Goal: Information Seeking & Learning: Stay updated

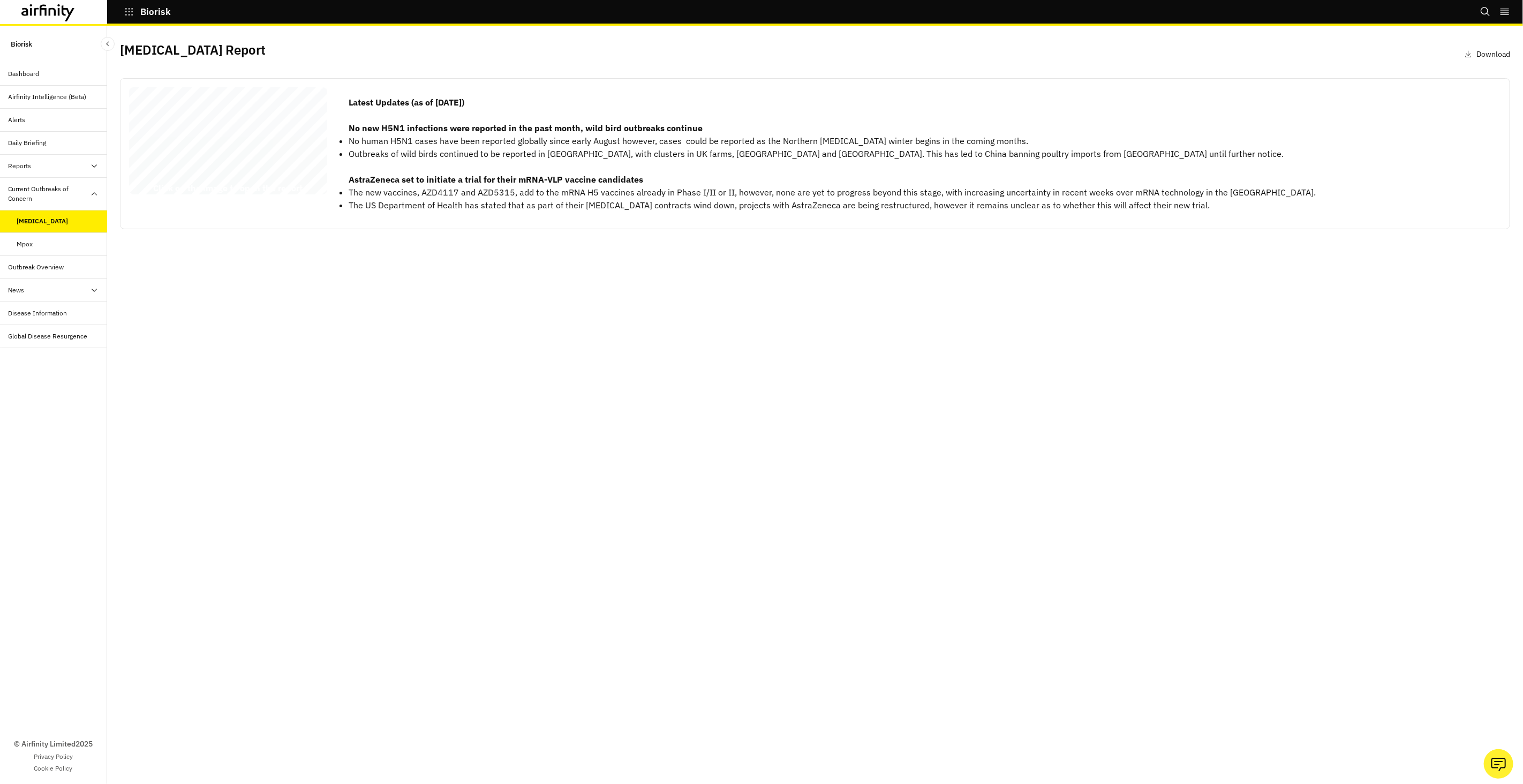
click at [248, 163] on div "Avian Influenza Report 04 September 2025 © 2025 Airfinity – Private & Co nfiden…" at bounding box center [228, 142] width 198 height 111
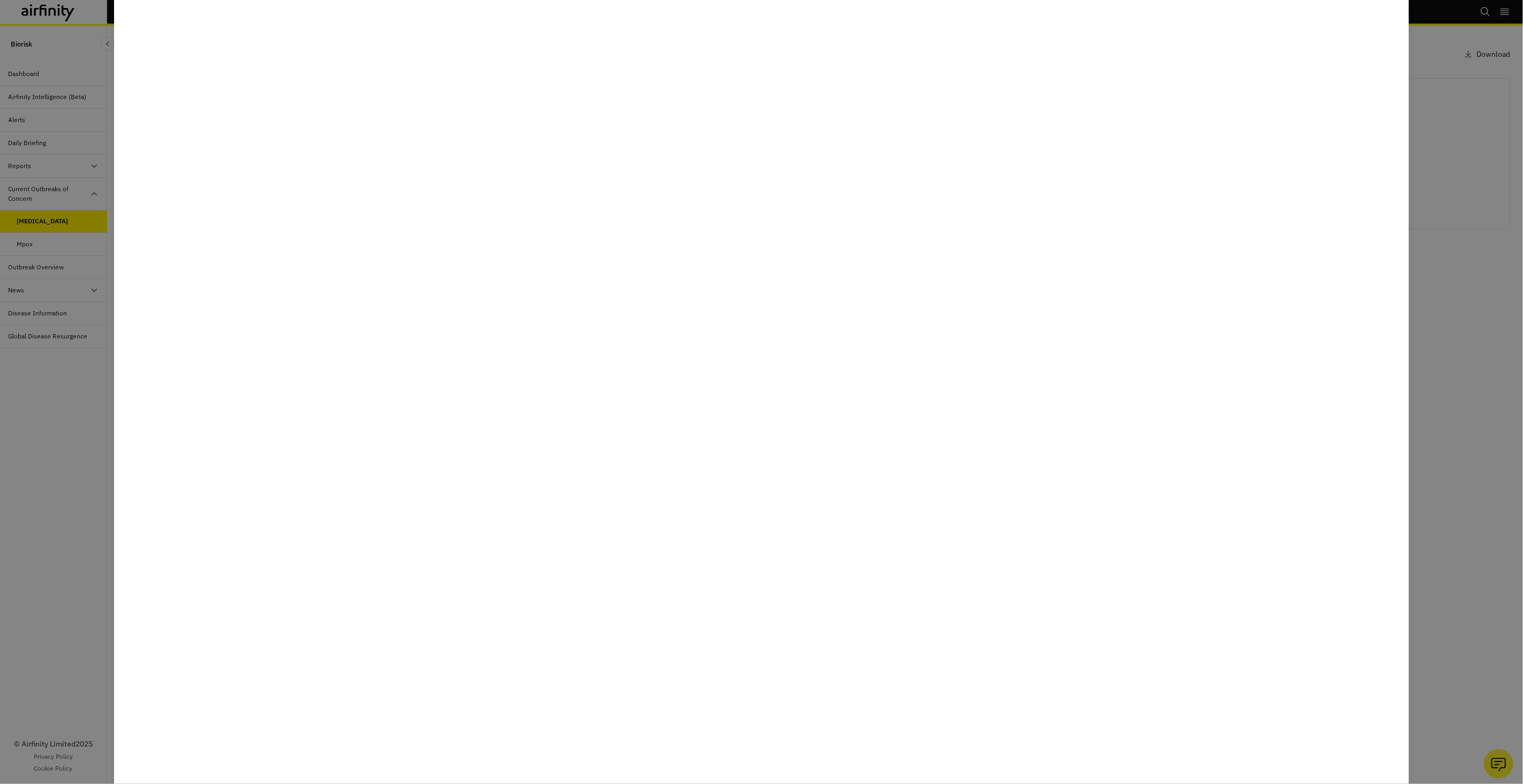
drag, startPoint x: 55, startPoint y: 323, endPoint x: 77, endPoint y: 217, distance: 108.3
click at [55, 323] on div at bounding box center [762, 392] width 1523 height 784
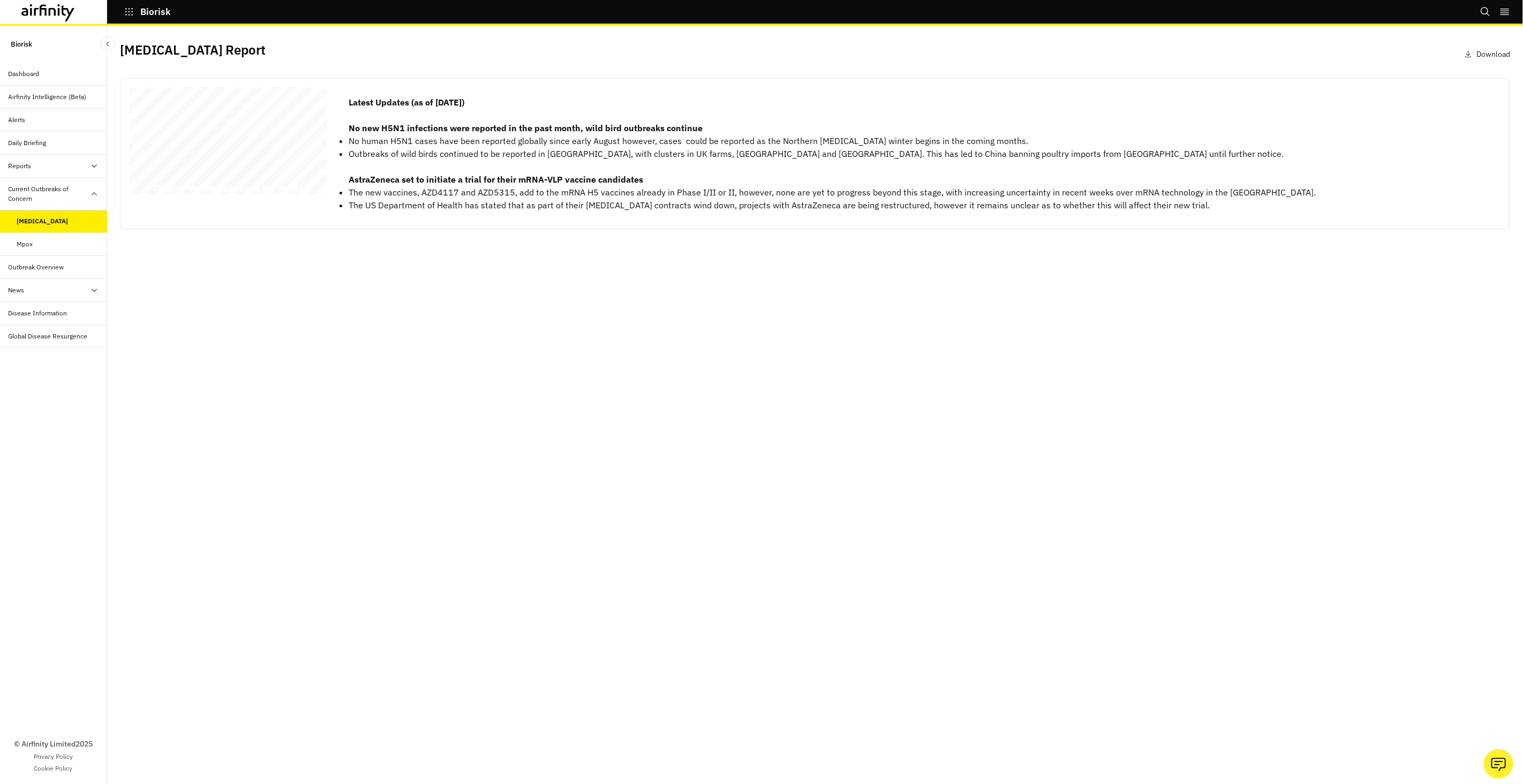
click at [53, 12] on icon at bounding box center [48, 13] width 54 height 17
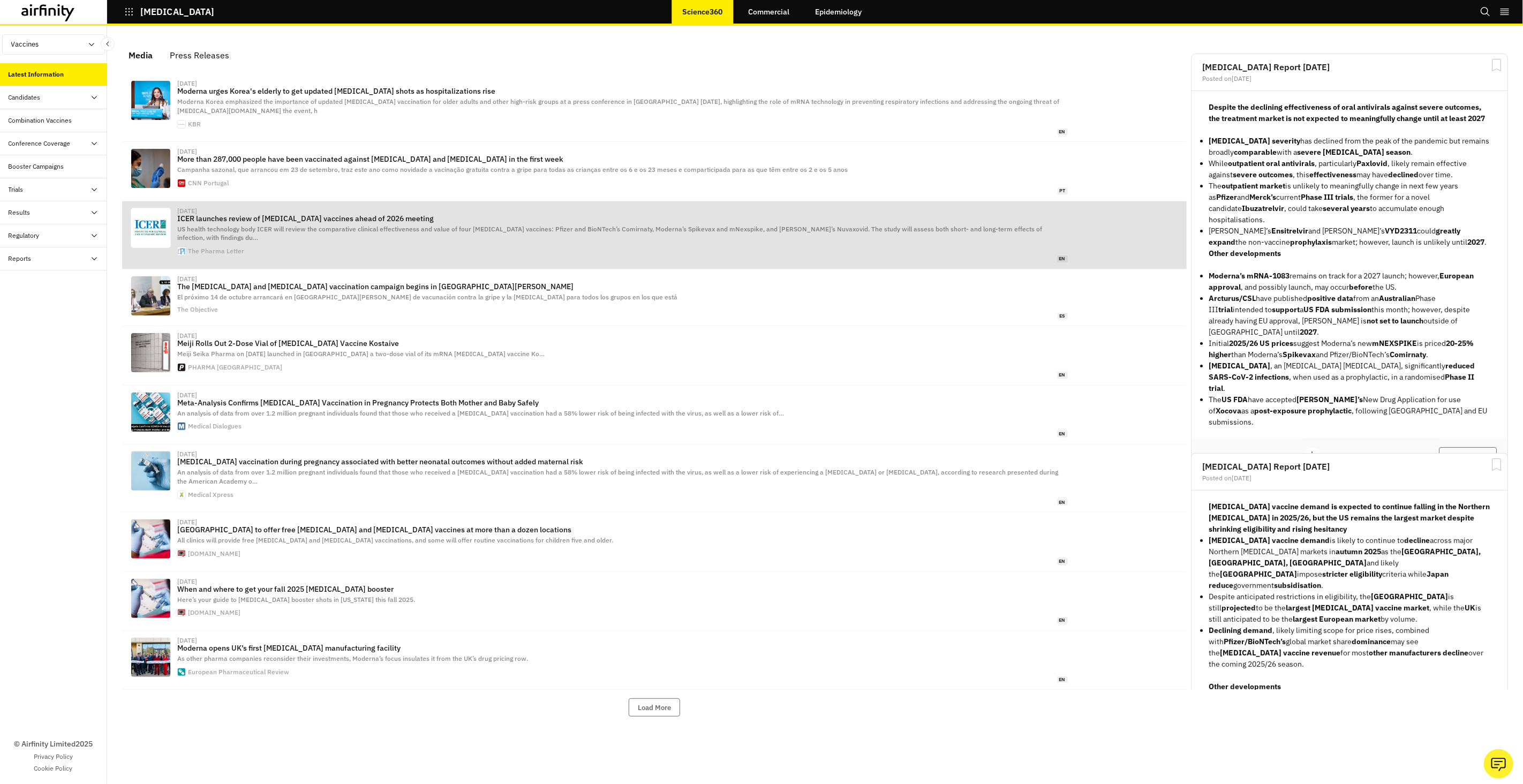
scroll to position [666, 321]
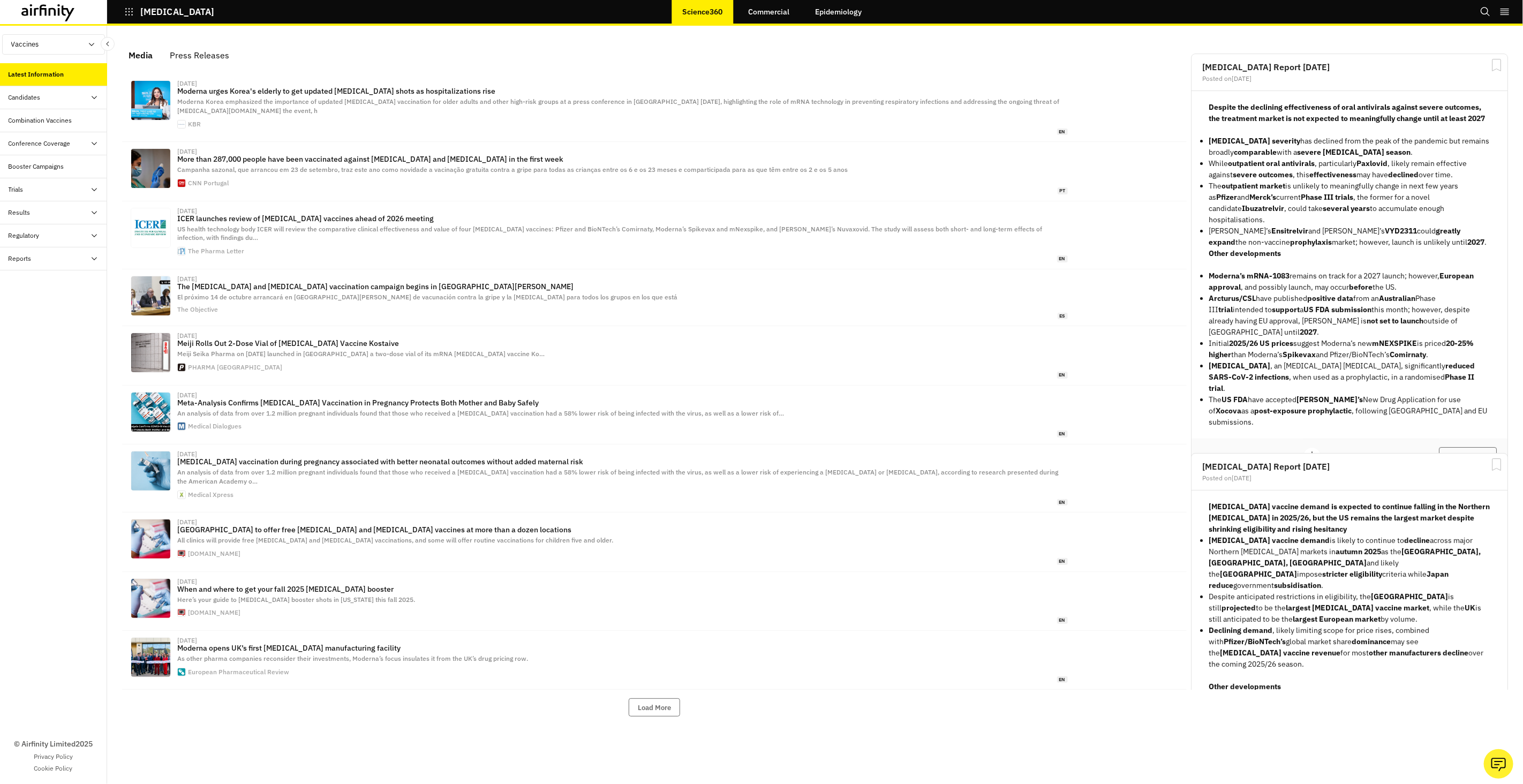
click at [855, 12] on link "Epidemiology" at bounding box center [839, 11] width 68 height 25
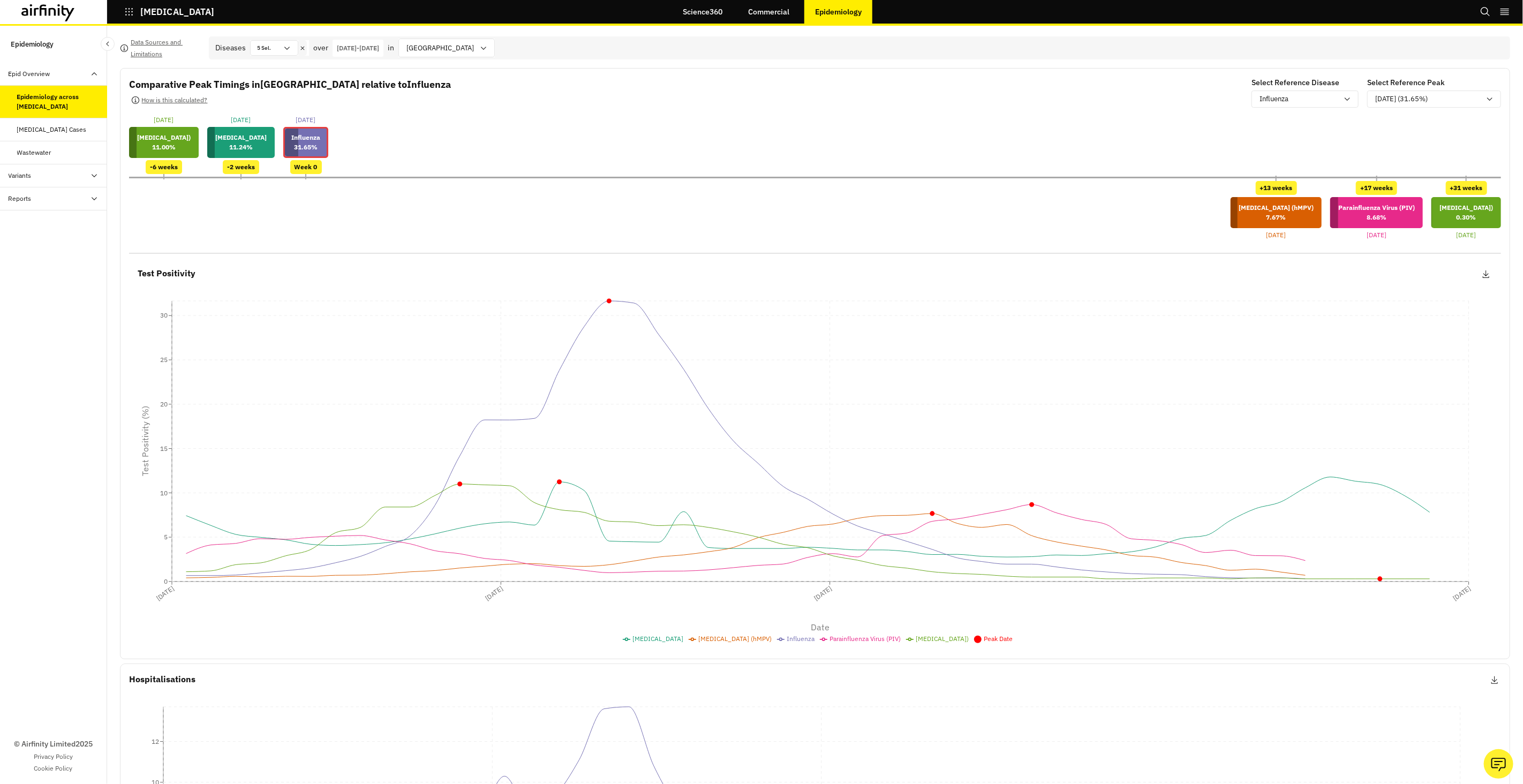
click at [68, 13] on icon at bounding box center [68, 13] width 13 height 16
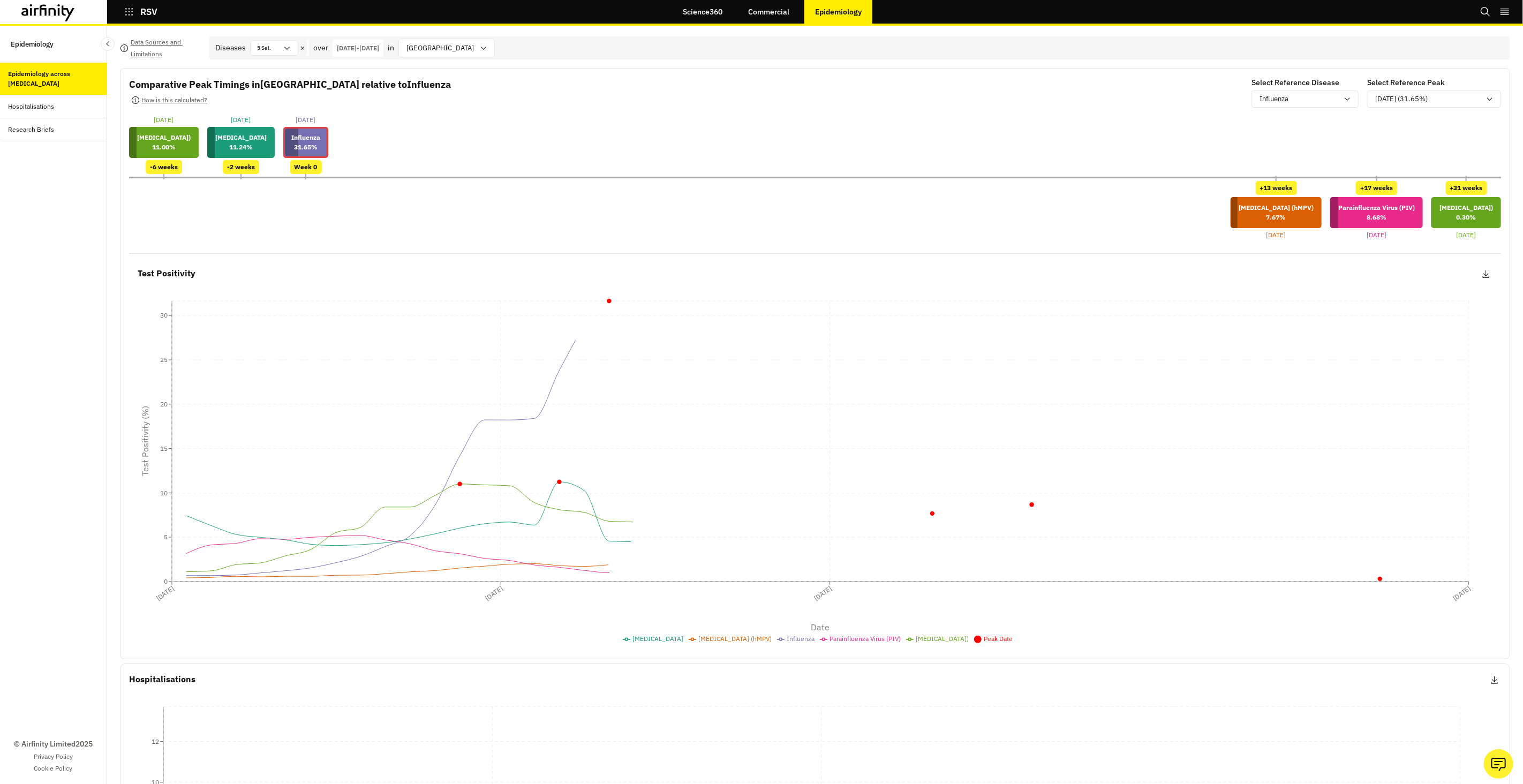
click at [751, 15] on link "Commercial" at bounding box center [769, 11] width 63 height 25
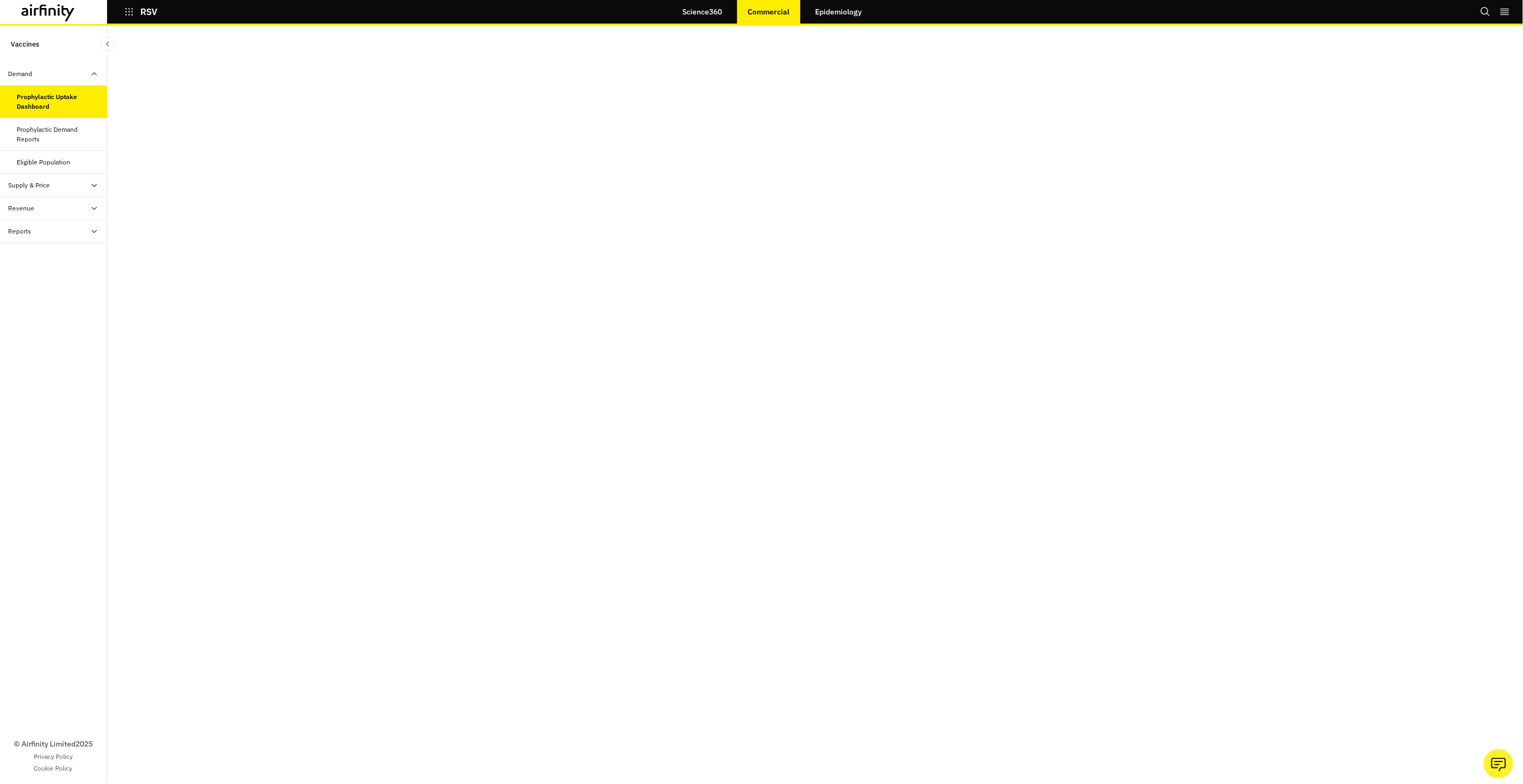
click at [827, 17] on link "Epidemiology" at bounding box center [839, 11] width 68 height 25
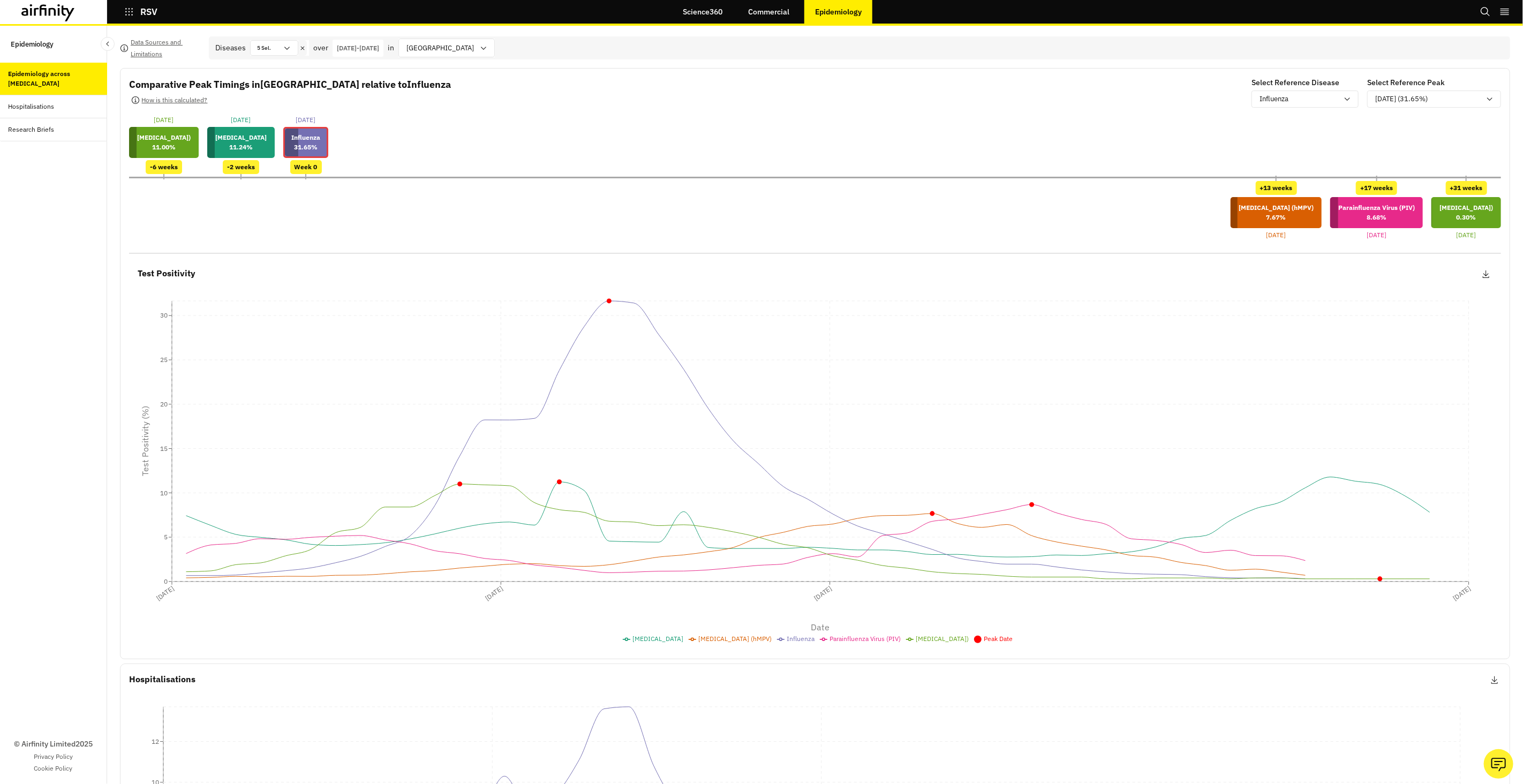
click at [46, 11] on icon at bounding box center [43, 9] width 7 height 11
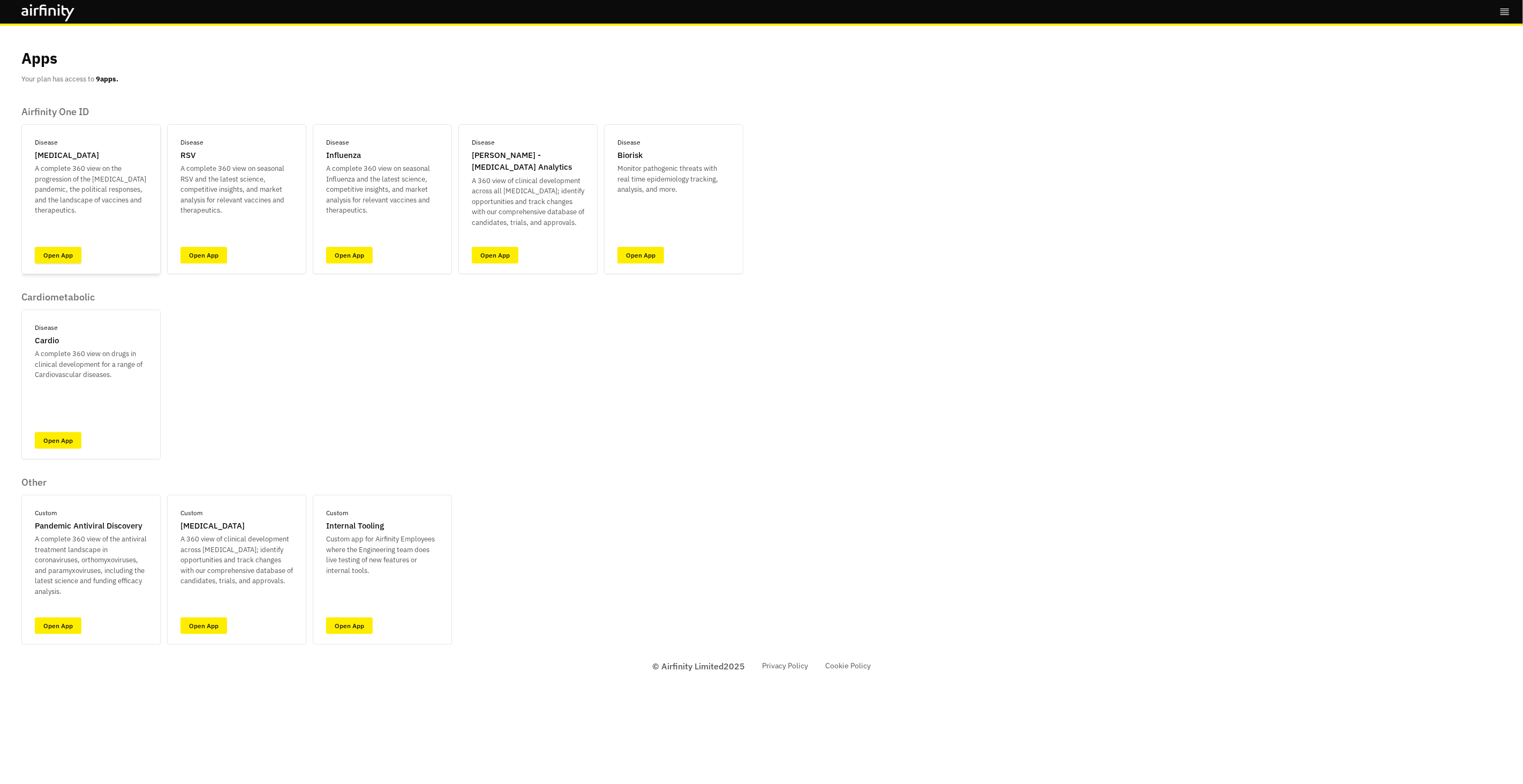
click at [68, 259] on link "Open App" at bounding box center [58, 255] width 47 height 17
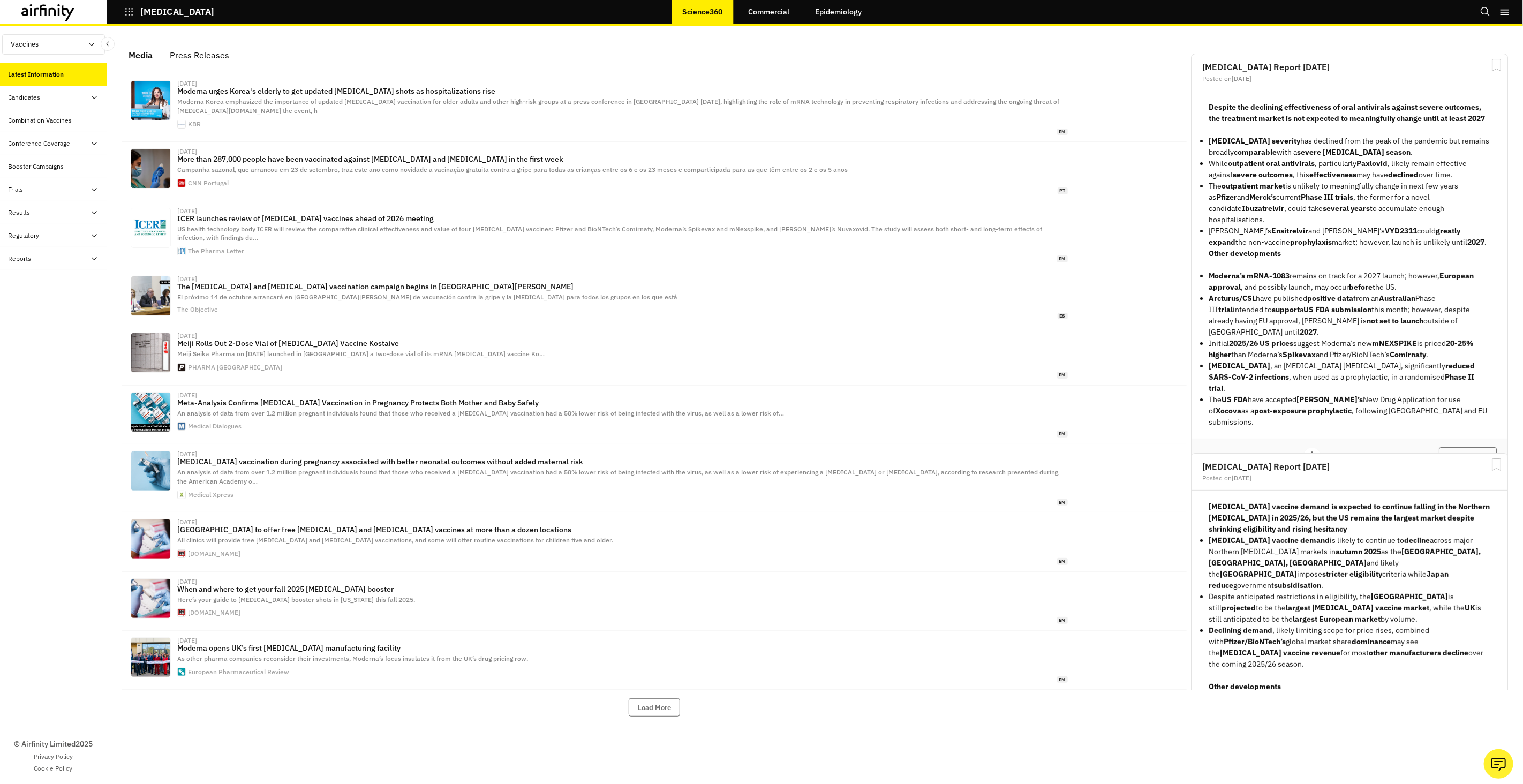
scroll to position [666, 321]
click at [851, 21] on link "Epidemiology" at bounding box center [839, 11] width 68 height 25
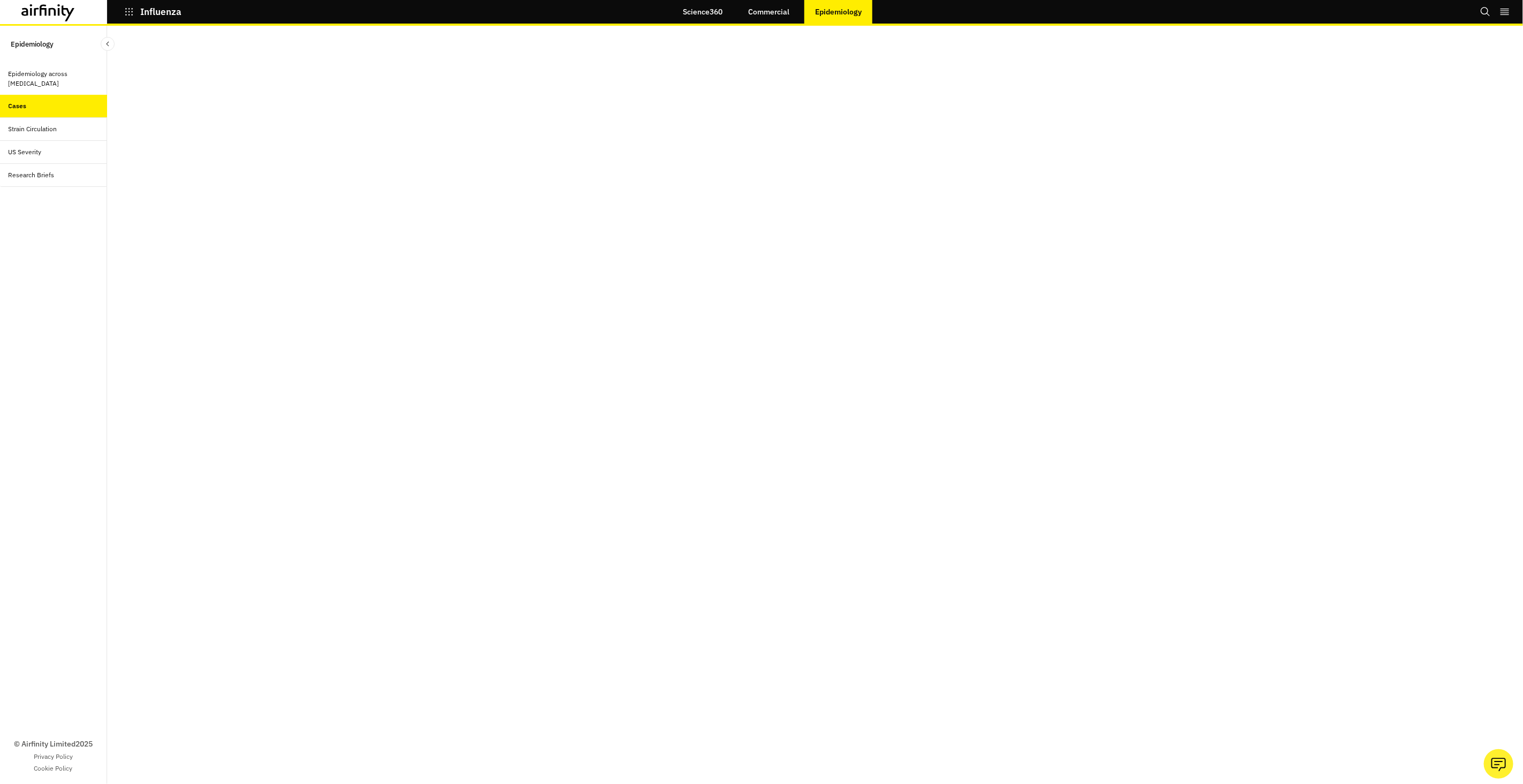
click at [768, 13] on link "Commercial" at bounding box center [769, 11] width 63 height 25
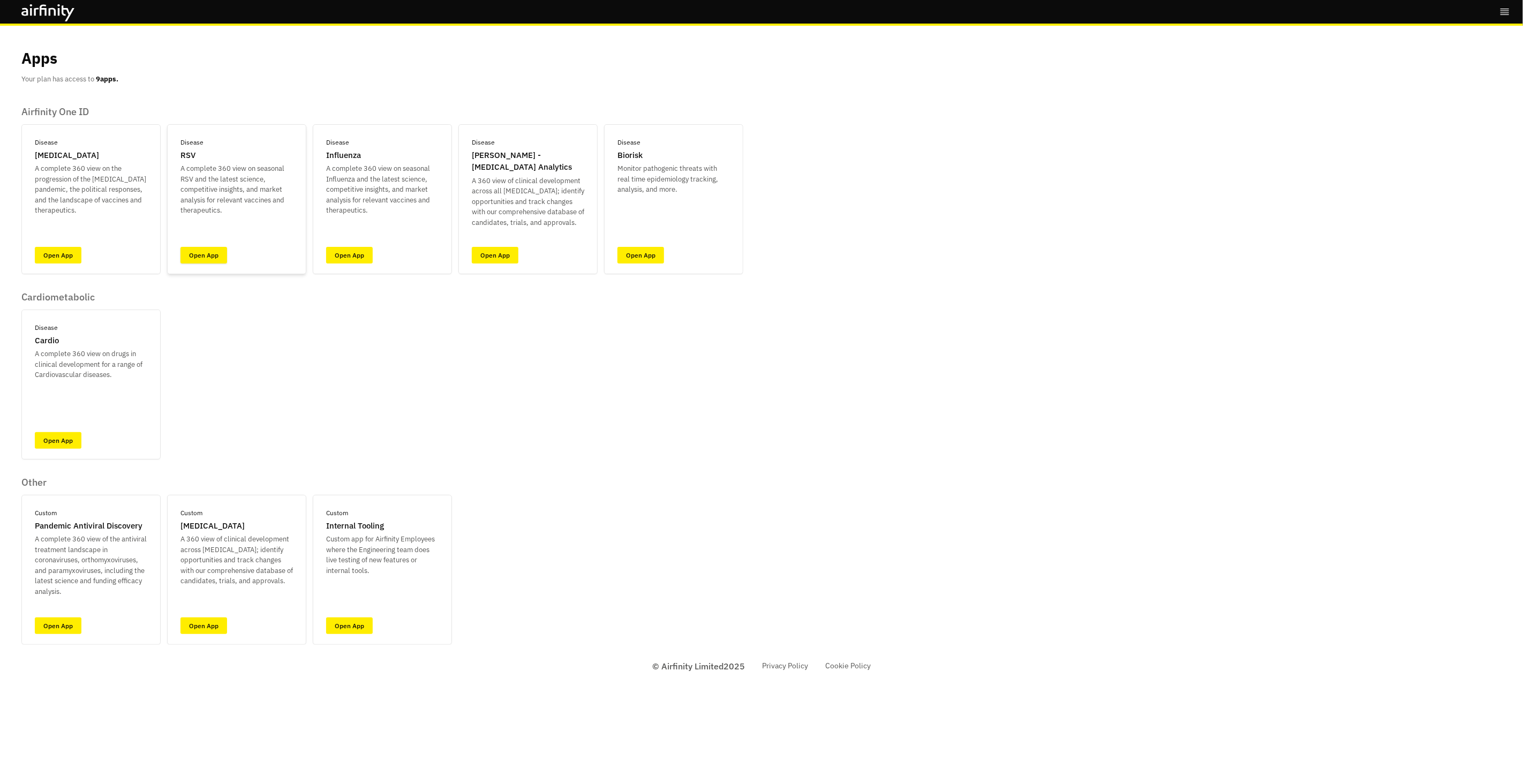
click at [209, 258] on link "Open App" at bounding box center [204, 255] width 47 height 17
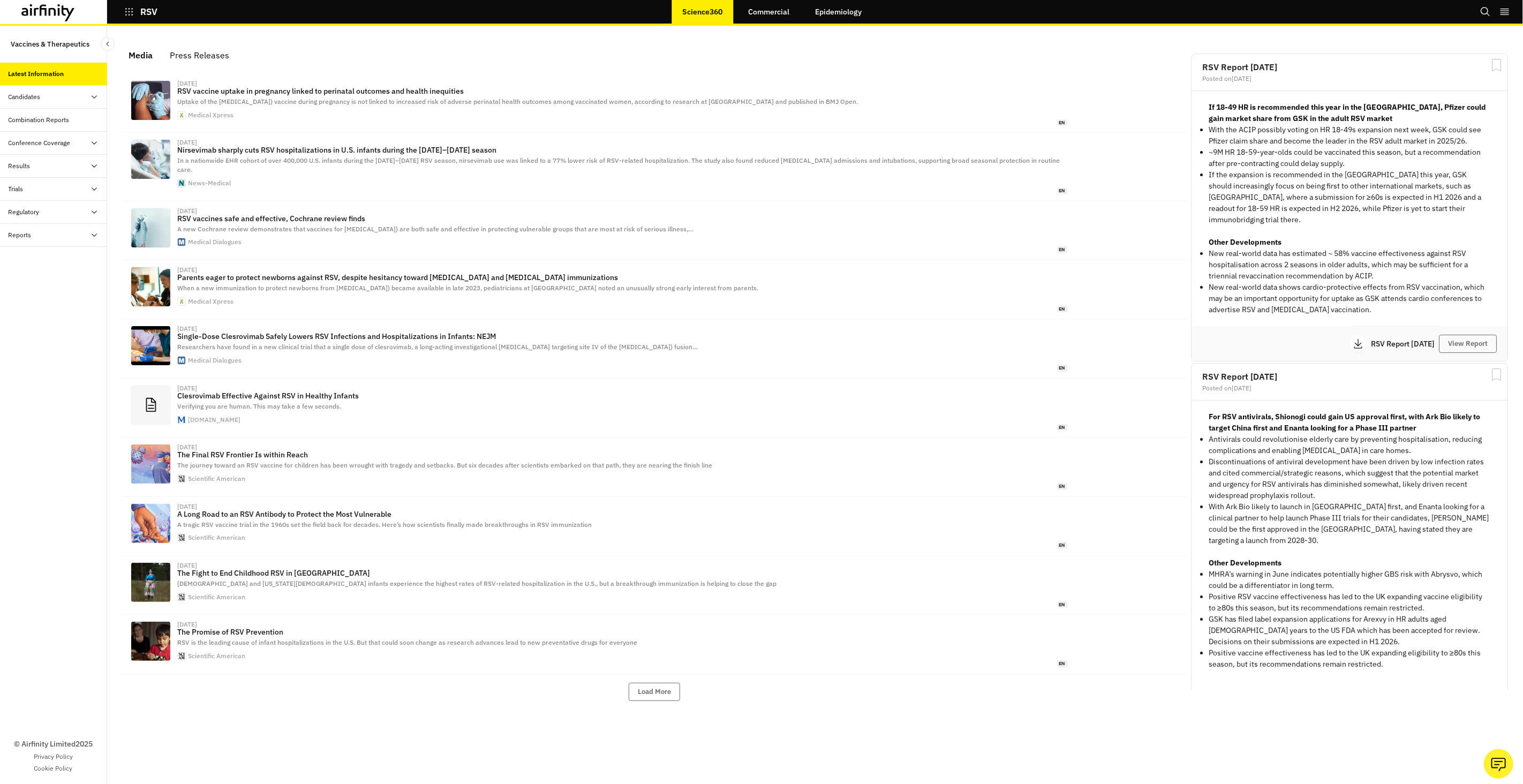
scroll to position [668, 321]
click at [748, 7] on link "Commercial" at bounding box center [770, 11] width 63 height 25
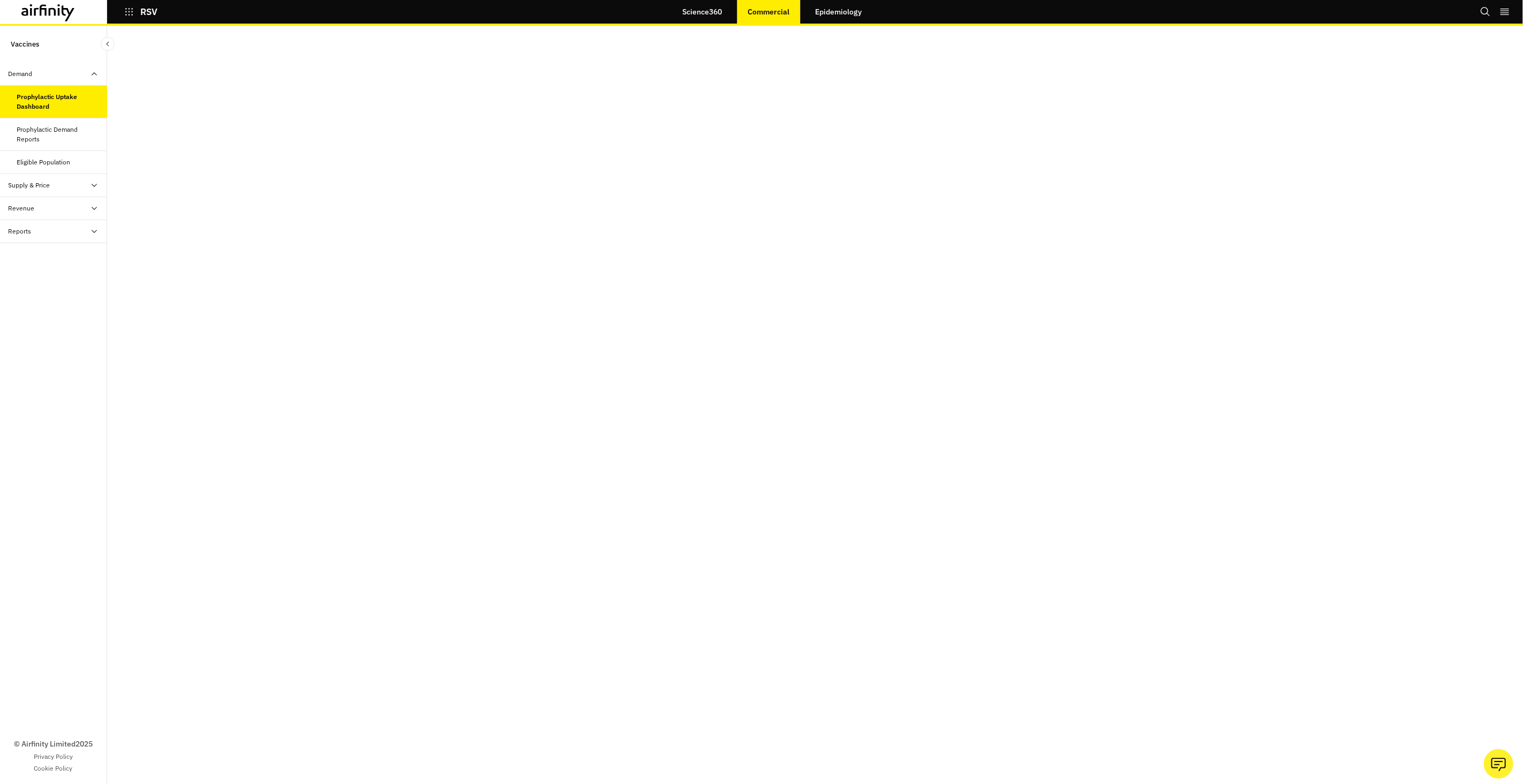
click at [52, 138] on div "Prophylactic Demand Reports" at bounding box center [58, 134] width 82 height 19
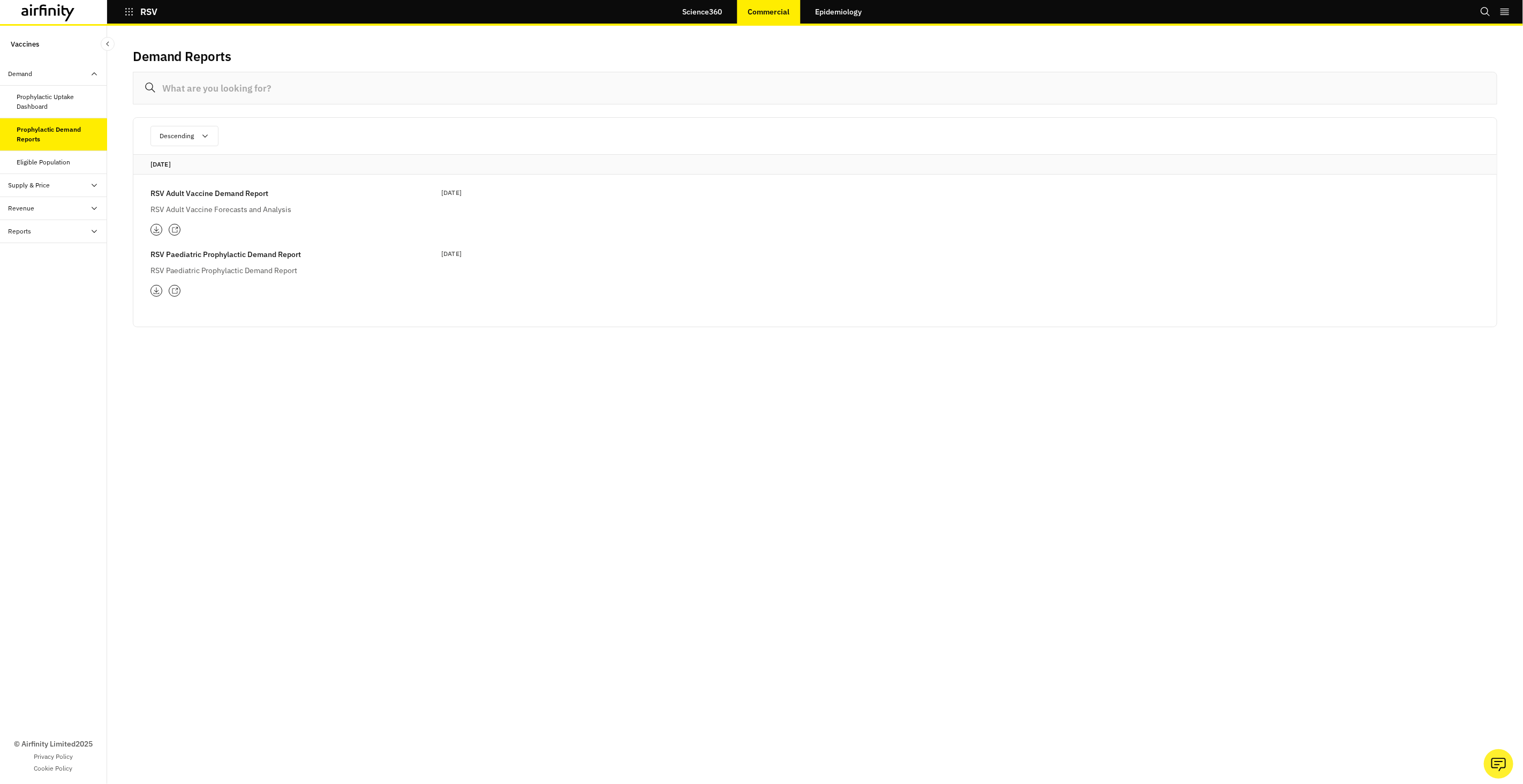
click at [225, 199] on div "RSV Adult Vaccine Demand Report 12 Aug 2025 RSV Adult Vaccine Forecasts and Ana…" at bounding box center [306, 201] width 311 height 28
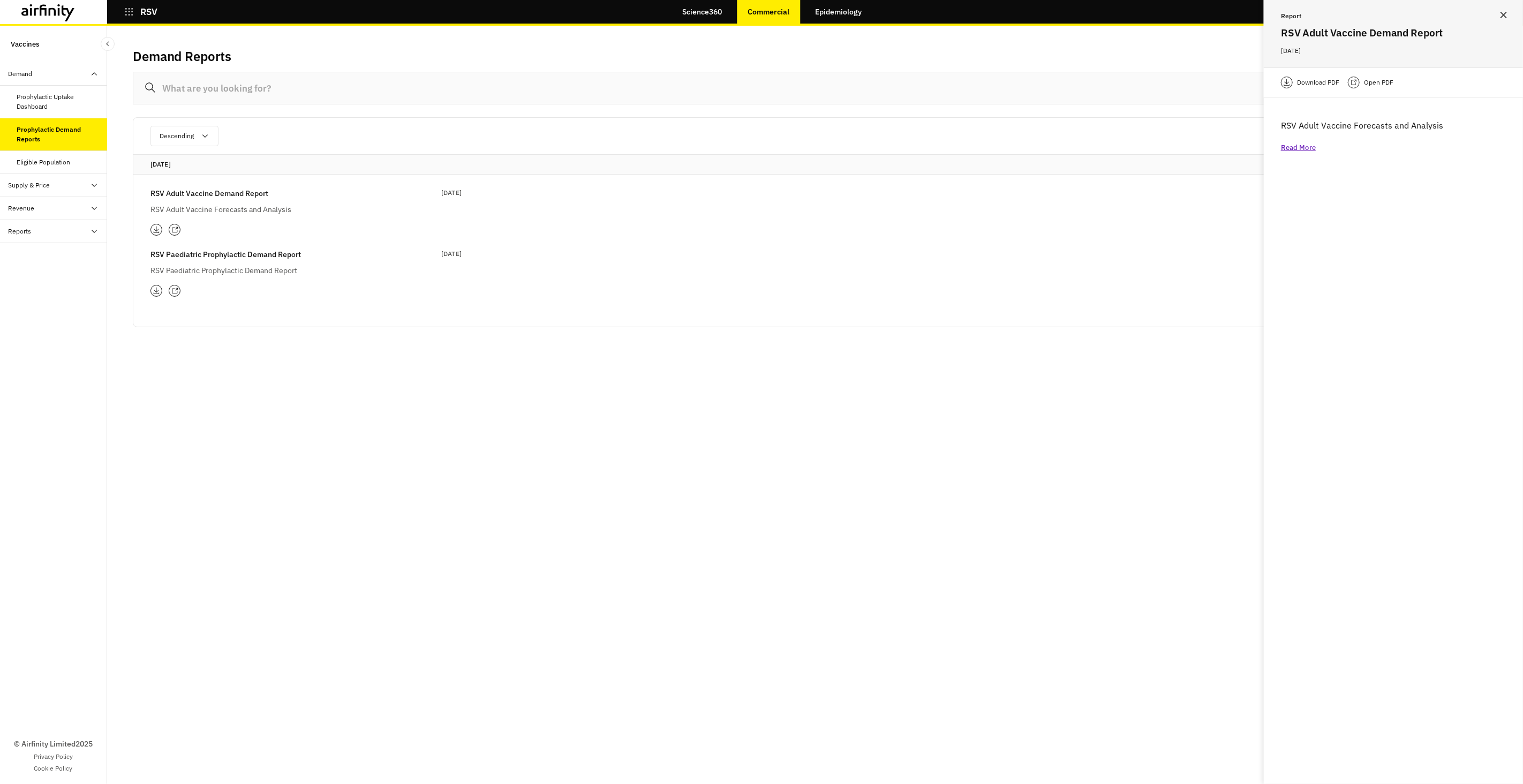
click at [1384, 84] on p "Open PDF" at bounding box center [1379, 82] width 29 height 11
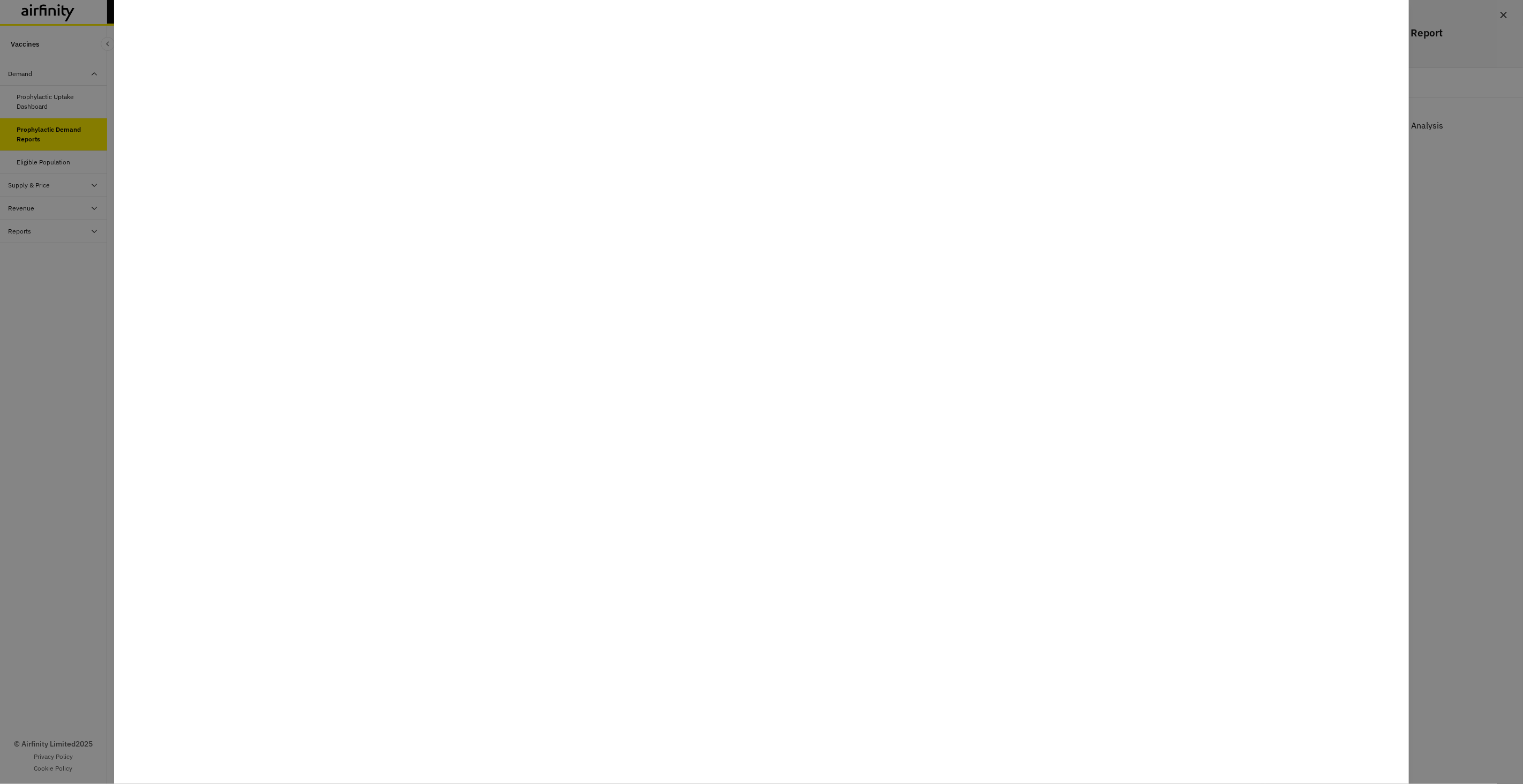
click at [1459, 239] on div at bounding box center [762, 392] width 1523 height 784
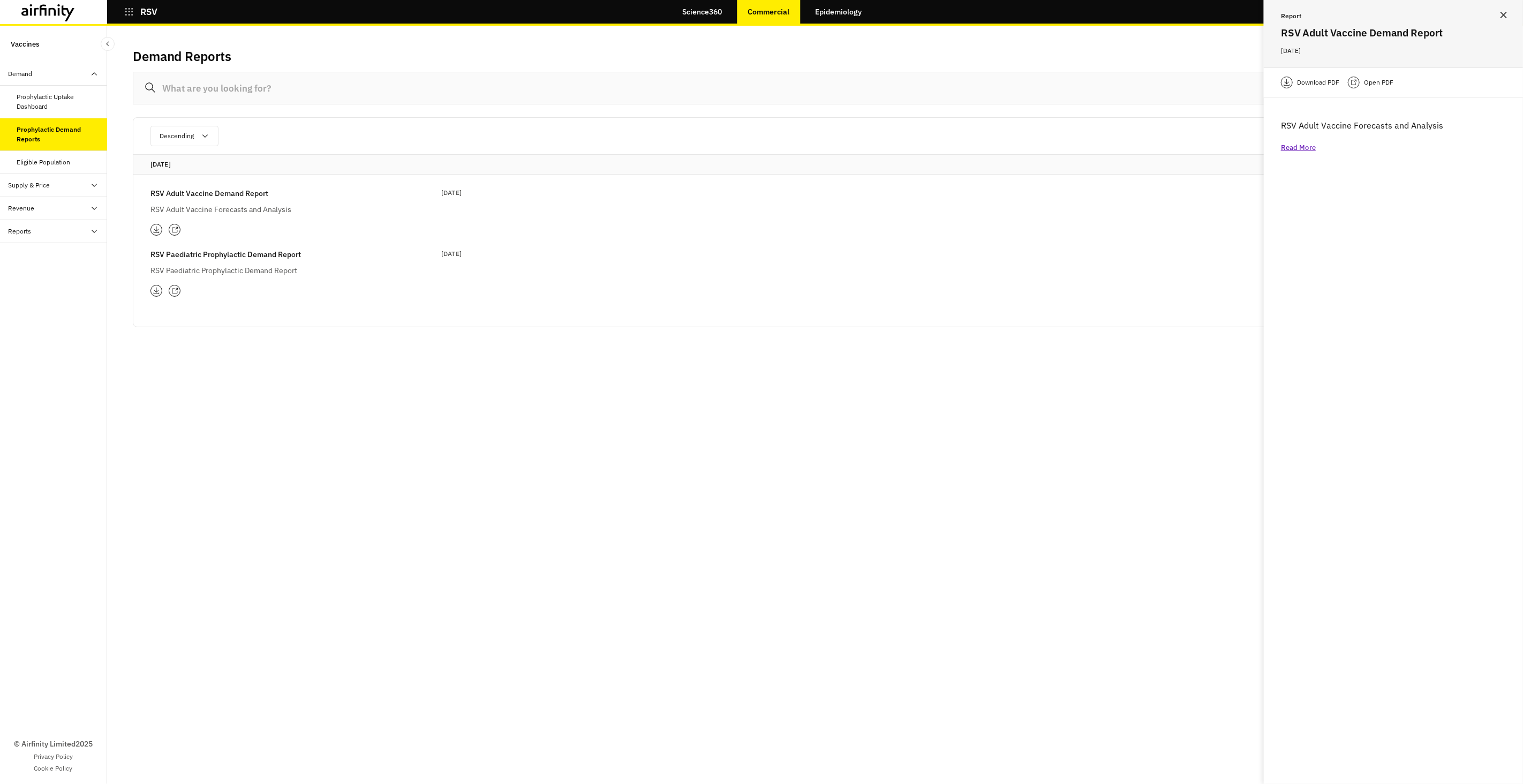
drag, startPoint x: 1503, startPoint y: 16, endPoint x: 1464, endPoint y: 25, distance: 40.0
click at [1503, 16] on icon "Close" at bounding box center [1504, 15] width 7 height 7
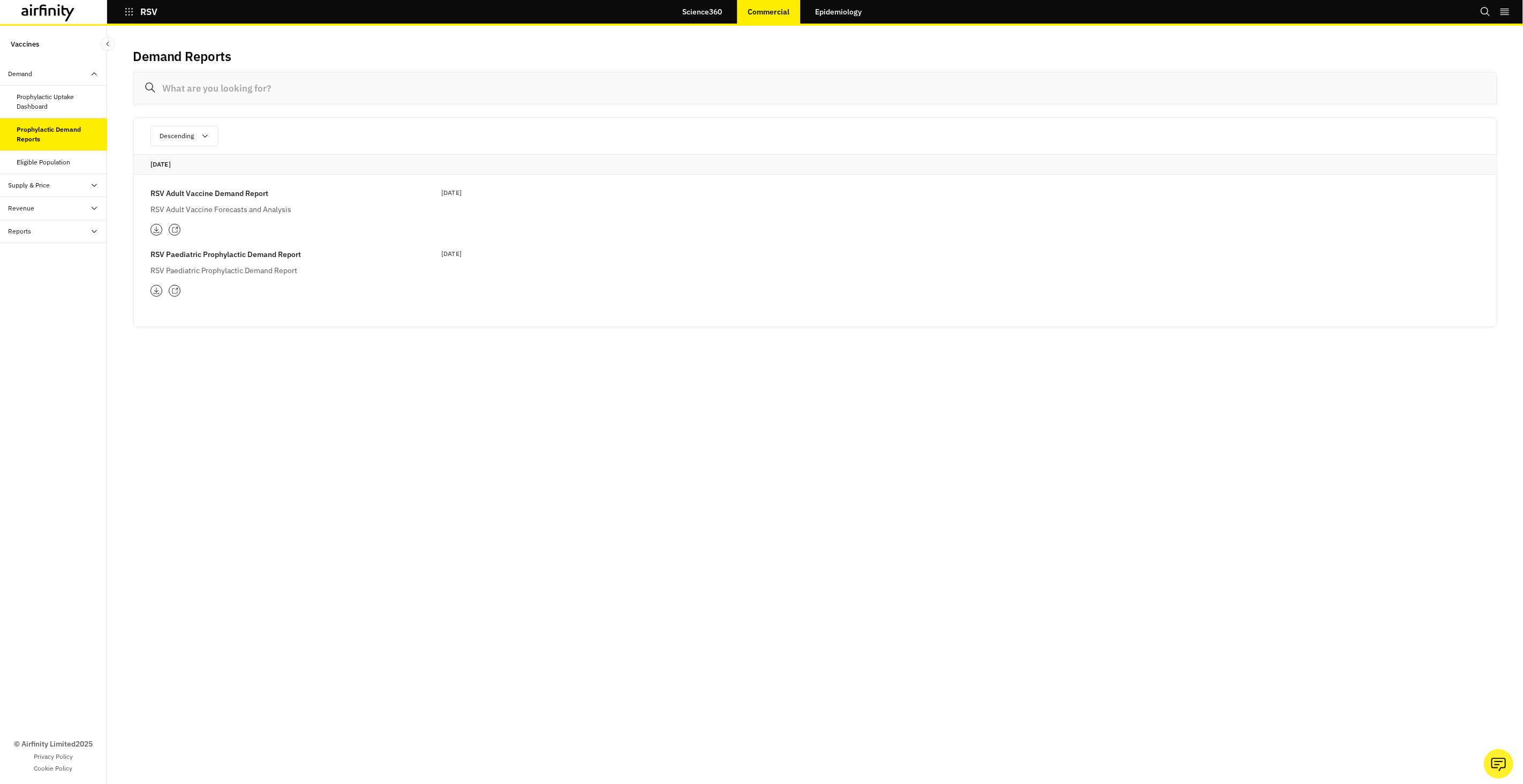
click at [766, 15] on p "Commercial" at bounding box center [769, 11] width 41 height 9
click at [18, 6] on div at bounding box center [54, 12] width 107 height 24
click at [27, 12] on icon at bounding box center [25, 11] width 7 height 8
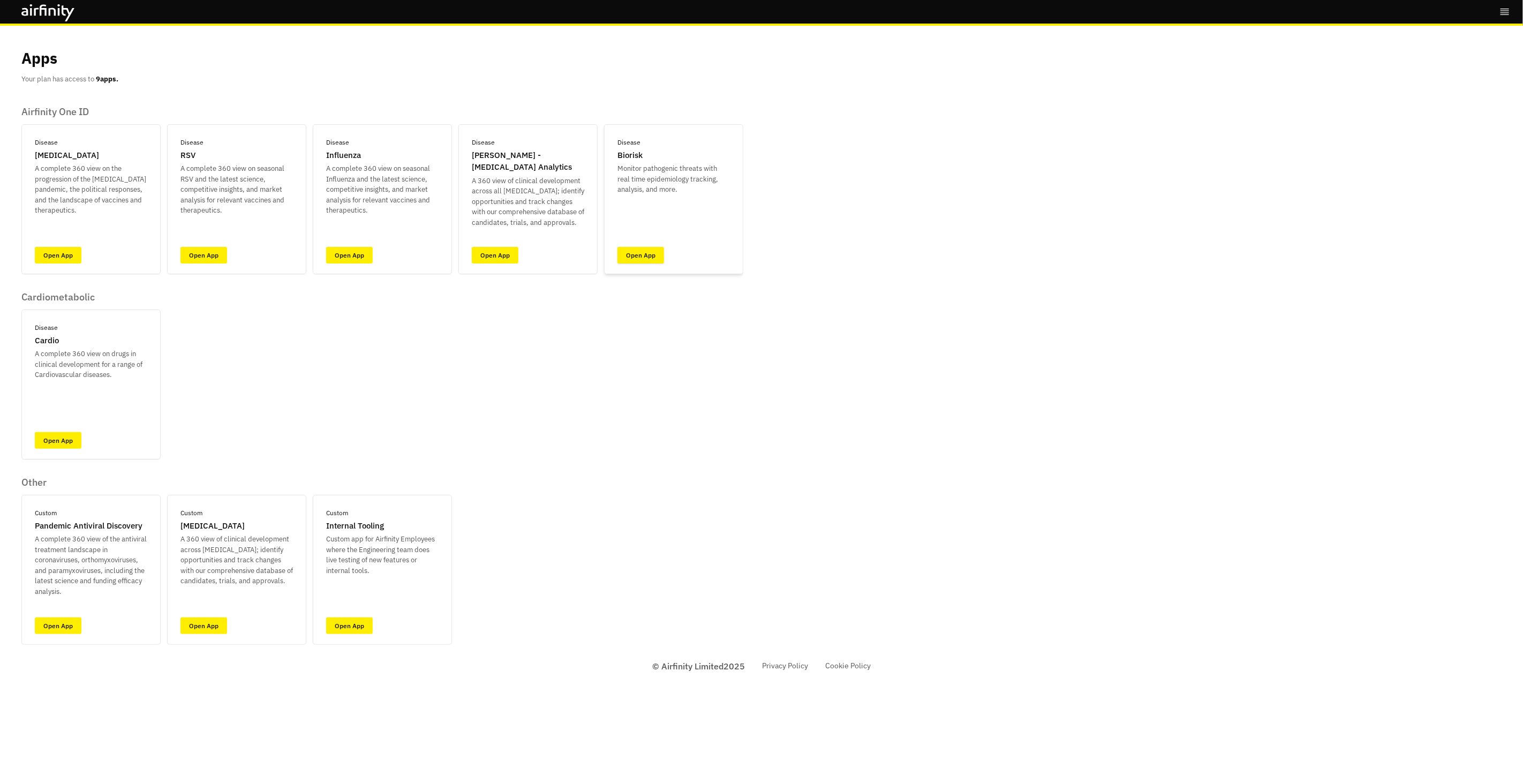
click at [640, 260] on link "Open App" at bounding box center [641, 255] width 47 height 17
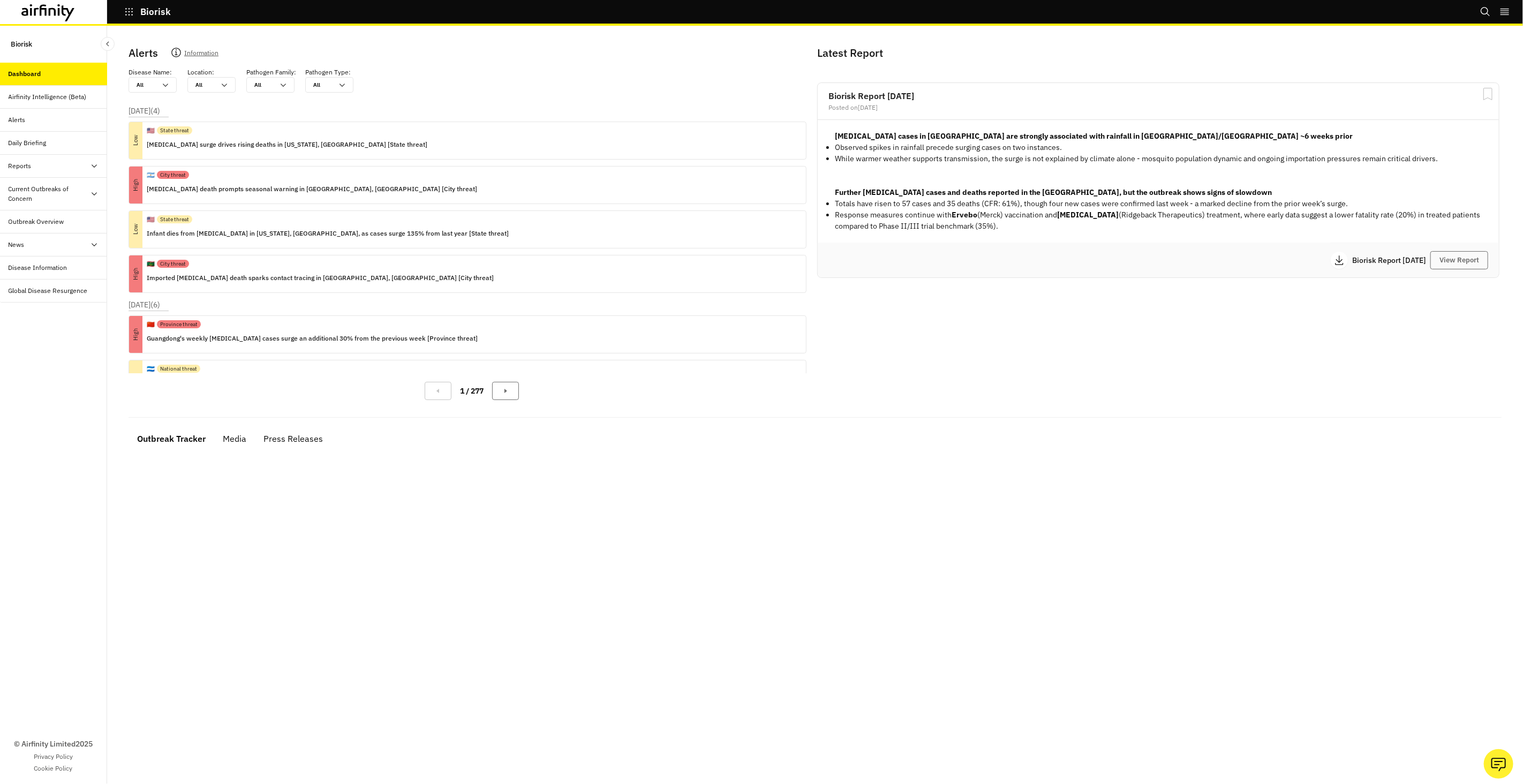
click at [39, 116] on div "Alerts" at bounding box center [58, 120] width 98 height 9
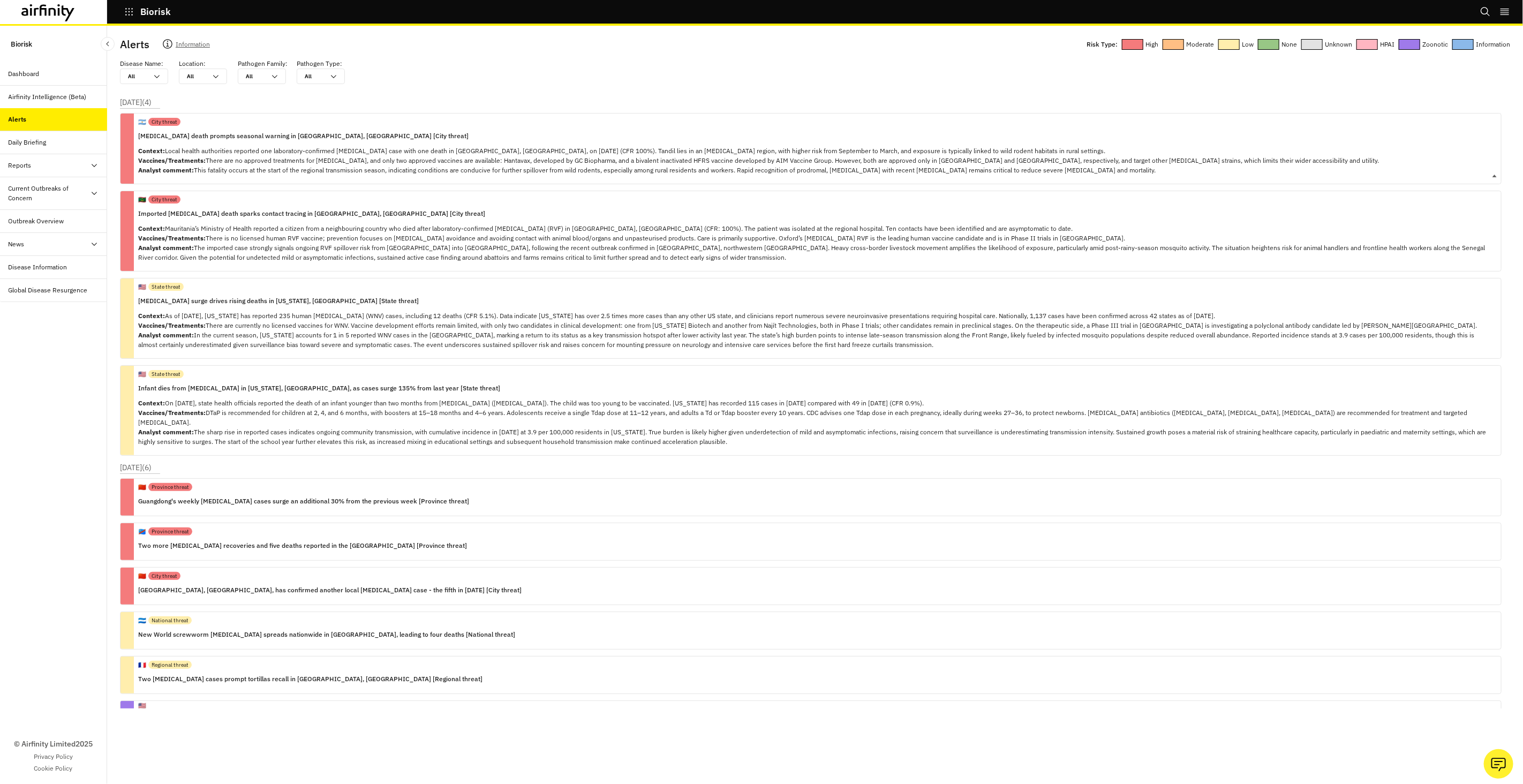
click at [256, 143] on div "🇦🇷 City threat Hantavirus death prompts seasonal warning in Tandil, Argentina […" at bounding box center [759, 149] width 1241 height 70
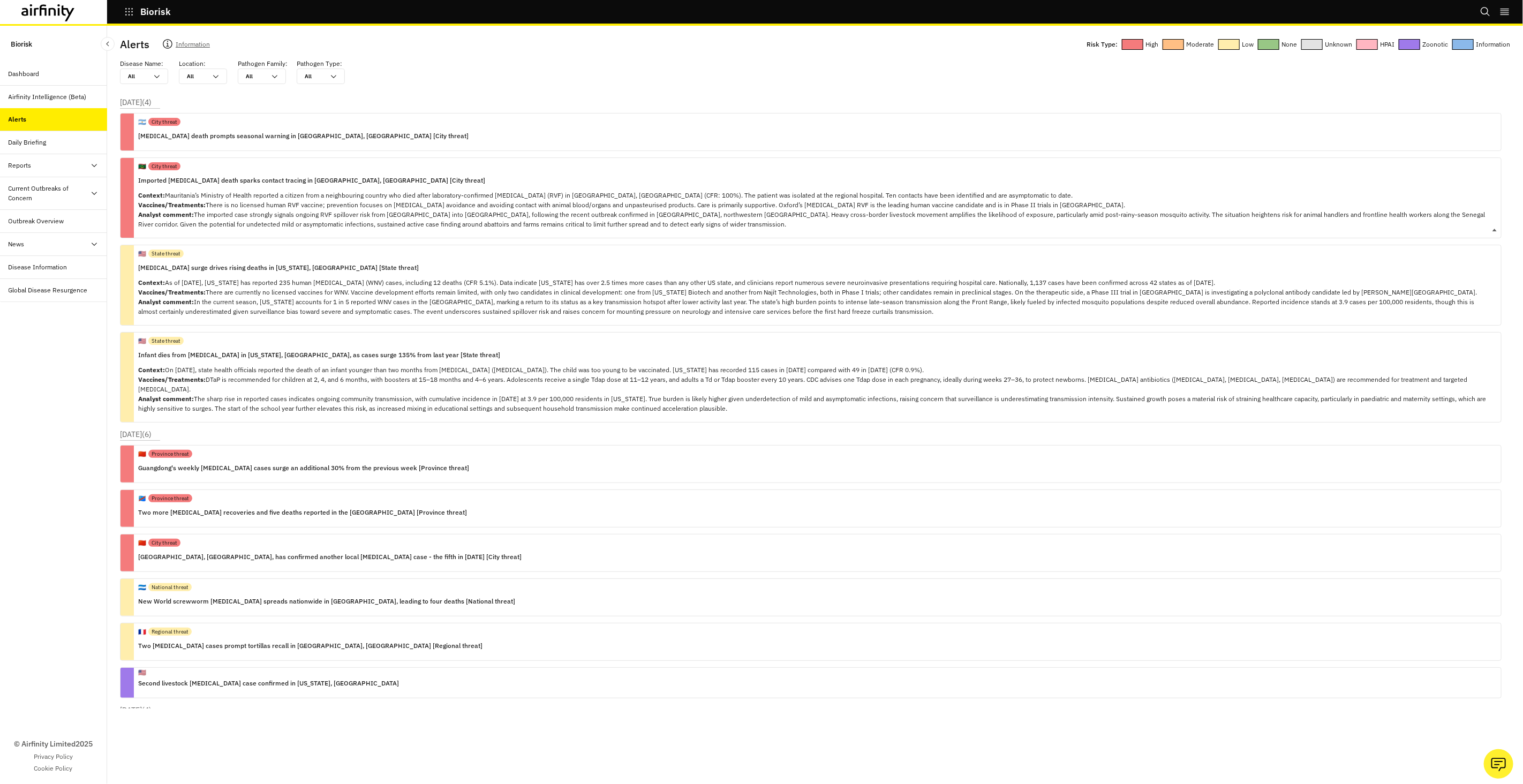
drag, startPoint x: 258, startPoint y: 175, endPoint x: 270, endPoint y: 195, distance: 23.3
click at [258, 175] on p "Imported Rift Valley fever death sparks contact tracing in Rosso, Mauritania [C…" at bounding box center [816, 181] width 1354 height 12
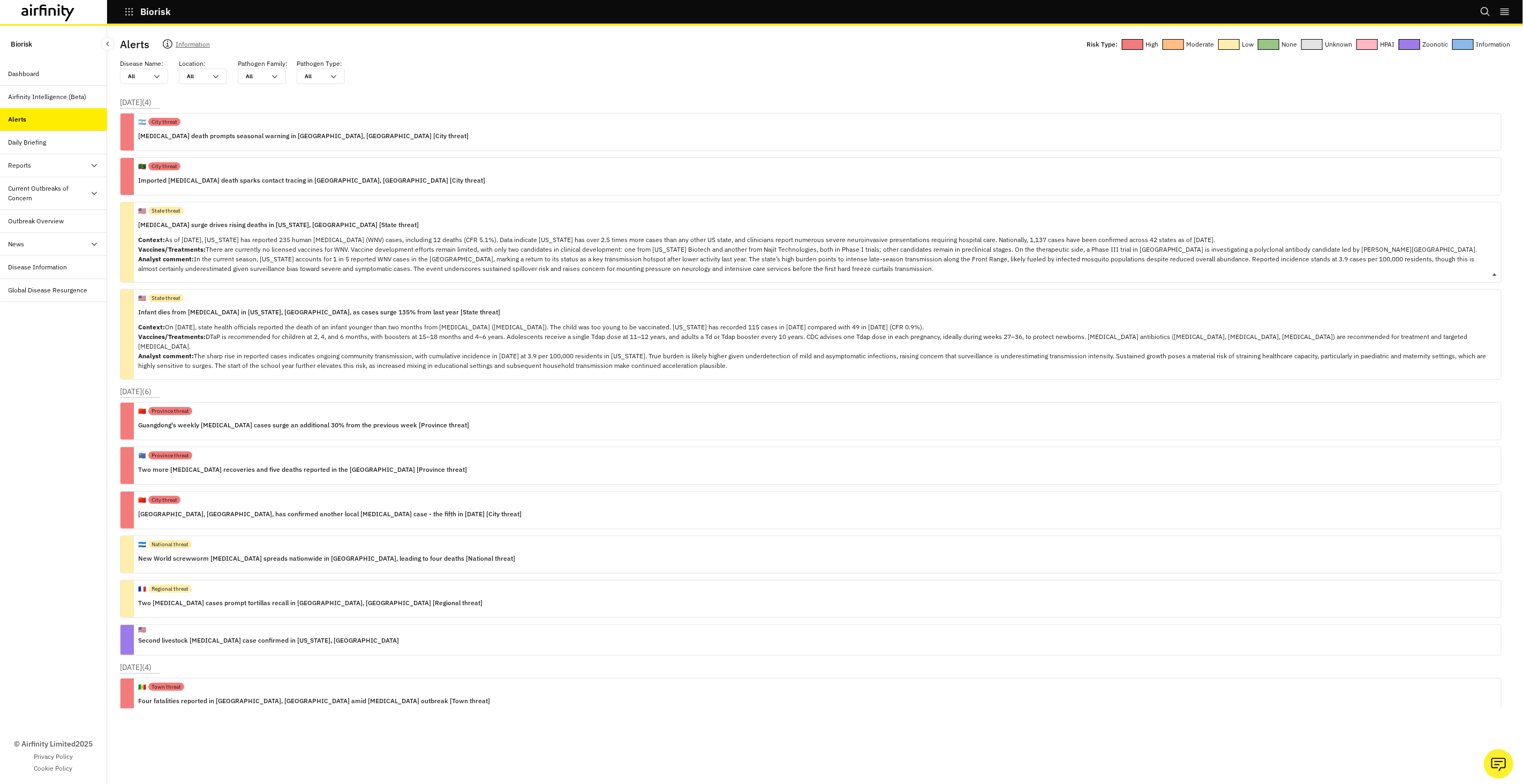
drag, startPoint x: 278, startPoint y: 215, endPoint x: 296, endPoint y: 250, distance: 39.4
click at [280, 217] on div "🇺🇸 State threat" at bounding box center [816, 211] width 1354 height 17
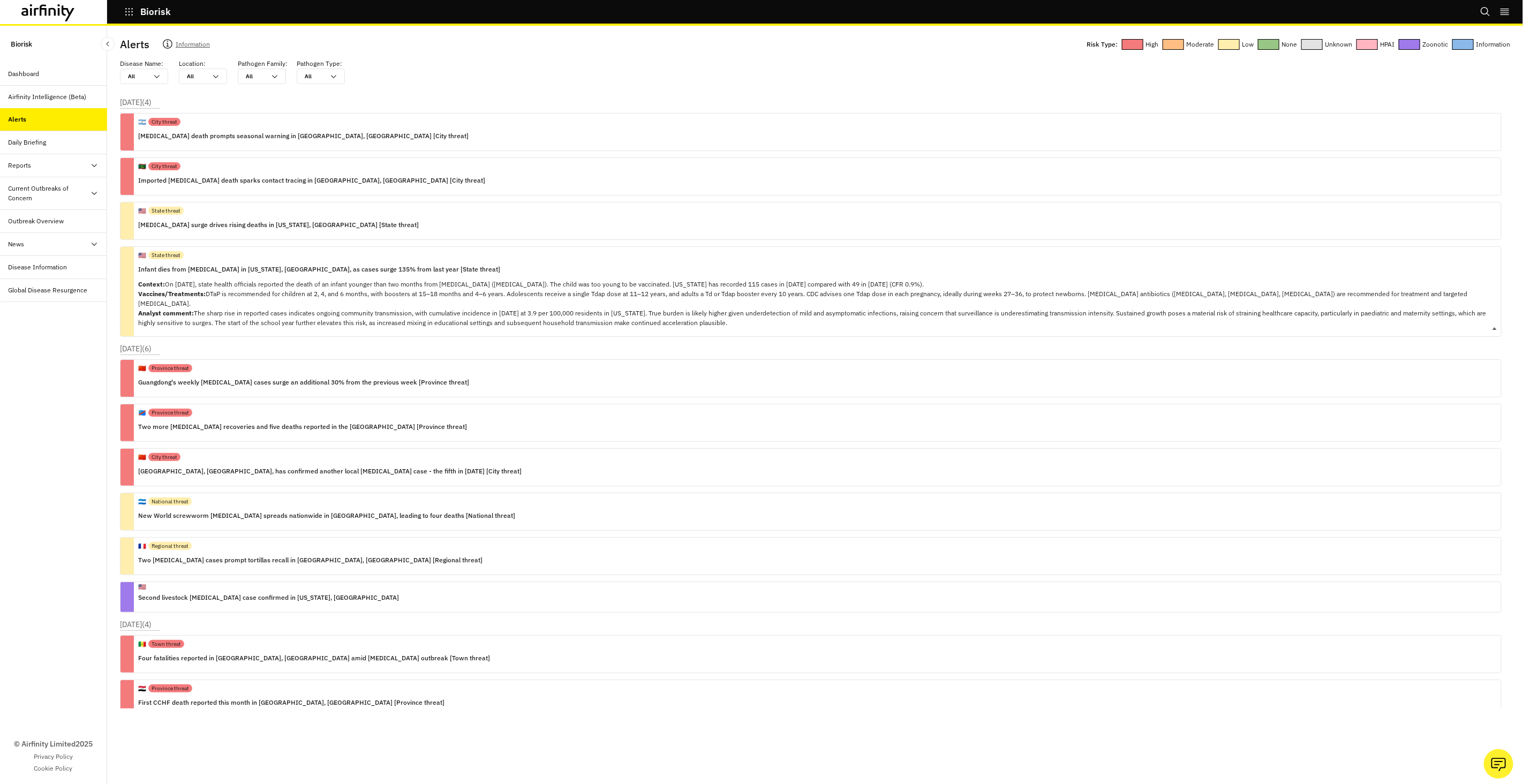
drag, startPoint x: 292, startPoint y: 266, endPoint x: 304, endPoint y: 259, distance: 13.9
click at [292, 266] on p "Infant dies from whooping cough in Mississippi, US, as cases surge 135% from la…" at bounding box center [816, 270] width 1354 height 12
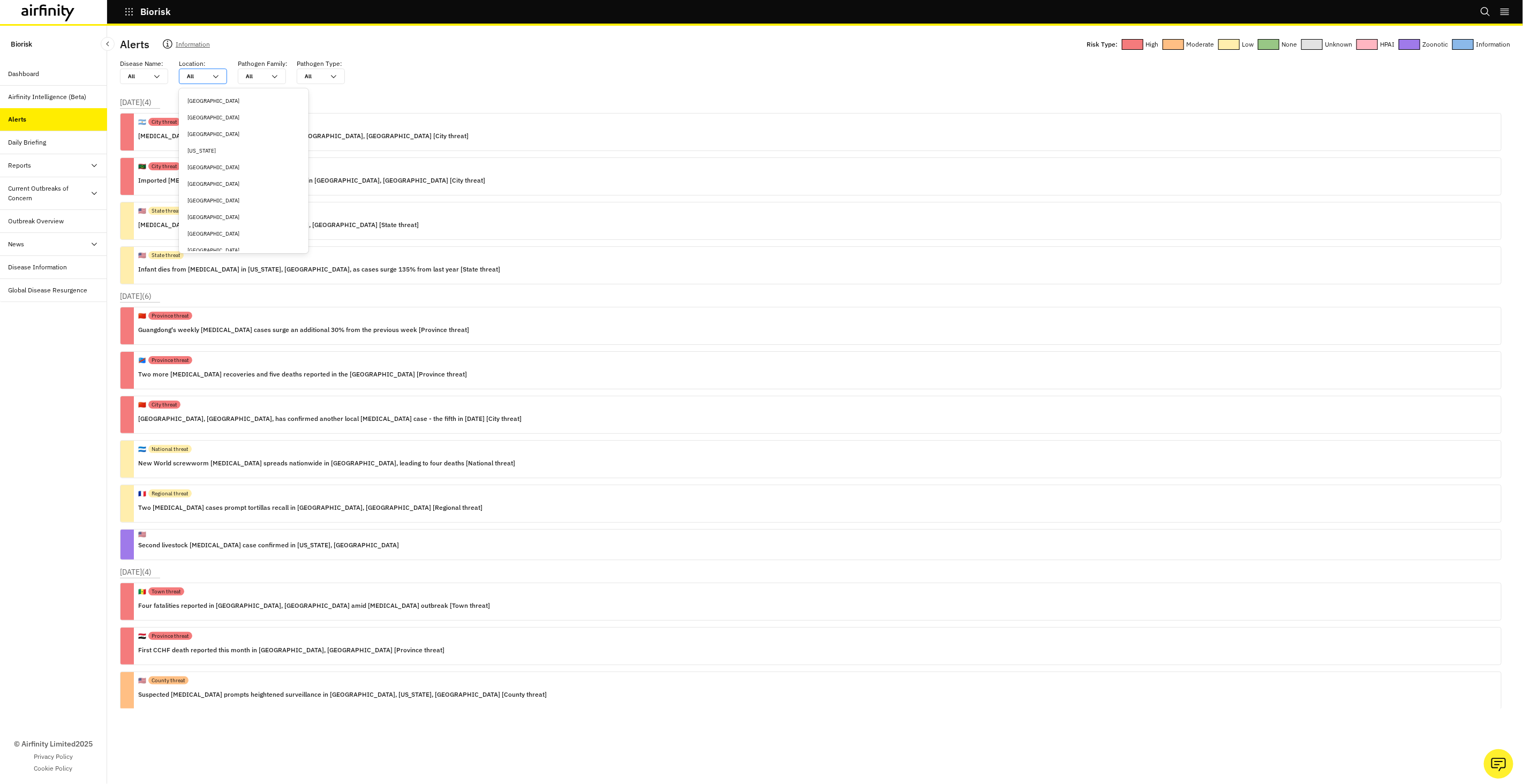
click at [215, 74] on icon at bounding box center [215, 76] width 9 height 9
type input "u"
type input "un"
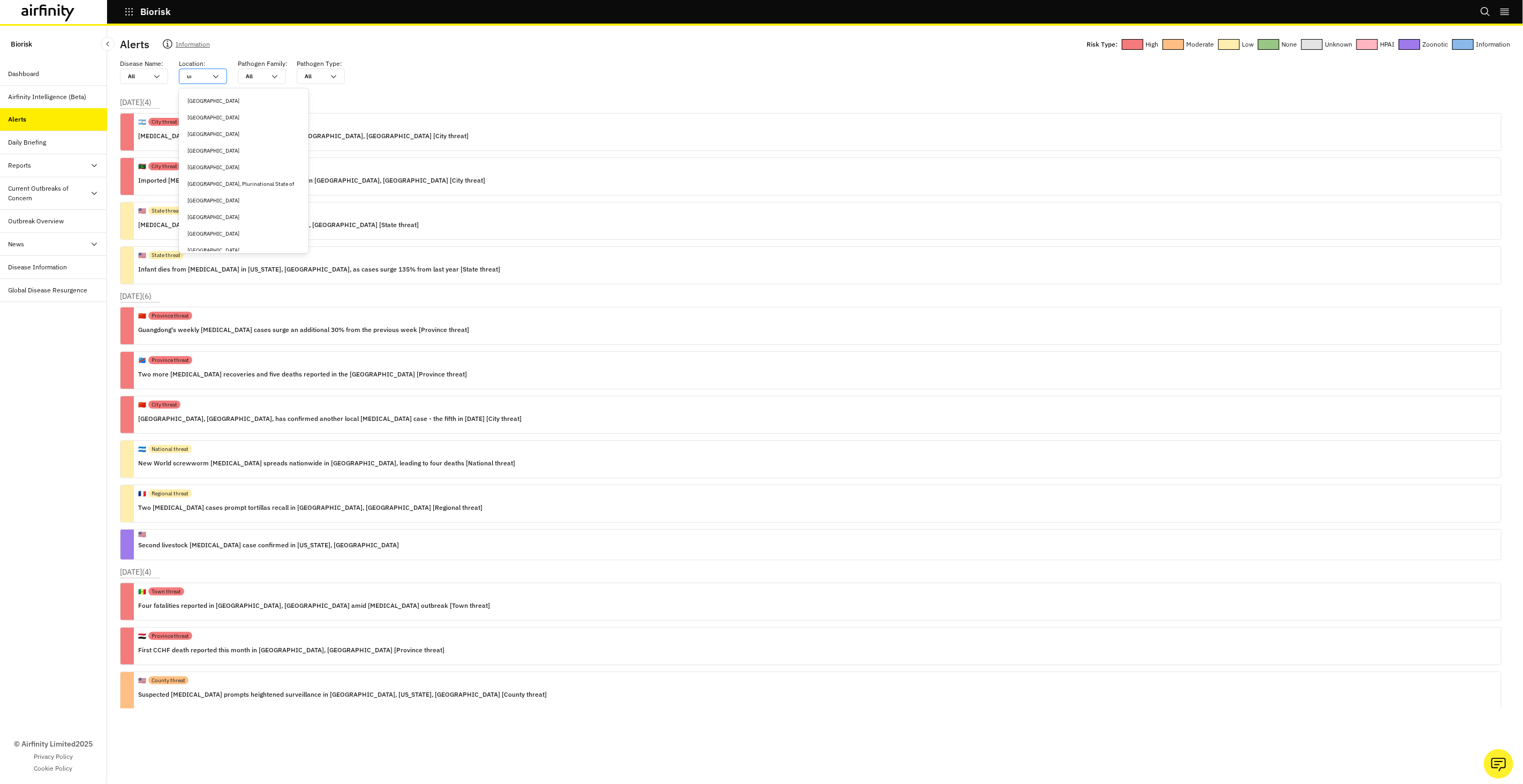
type input "uni"
type input "unit"
click at [230, 155] on div "United States" at bounding box center [244, 151] width 112 height 8
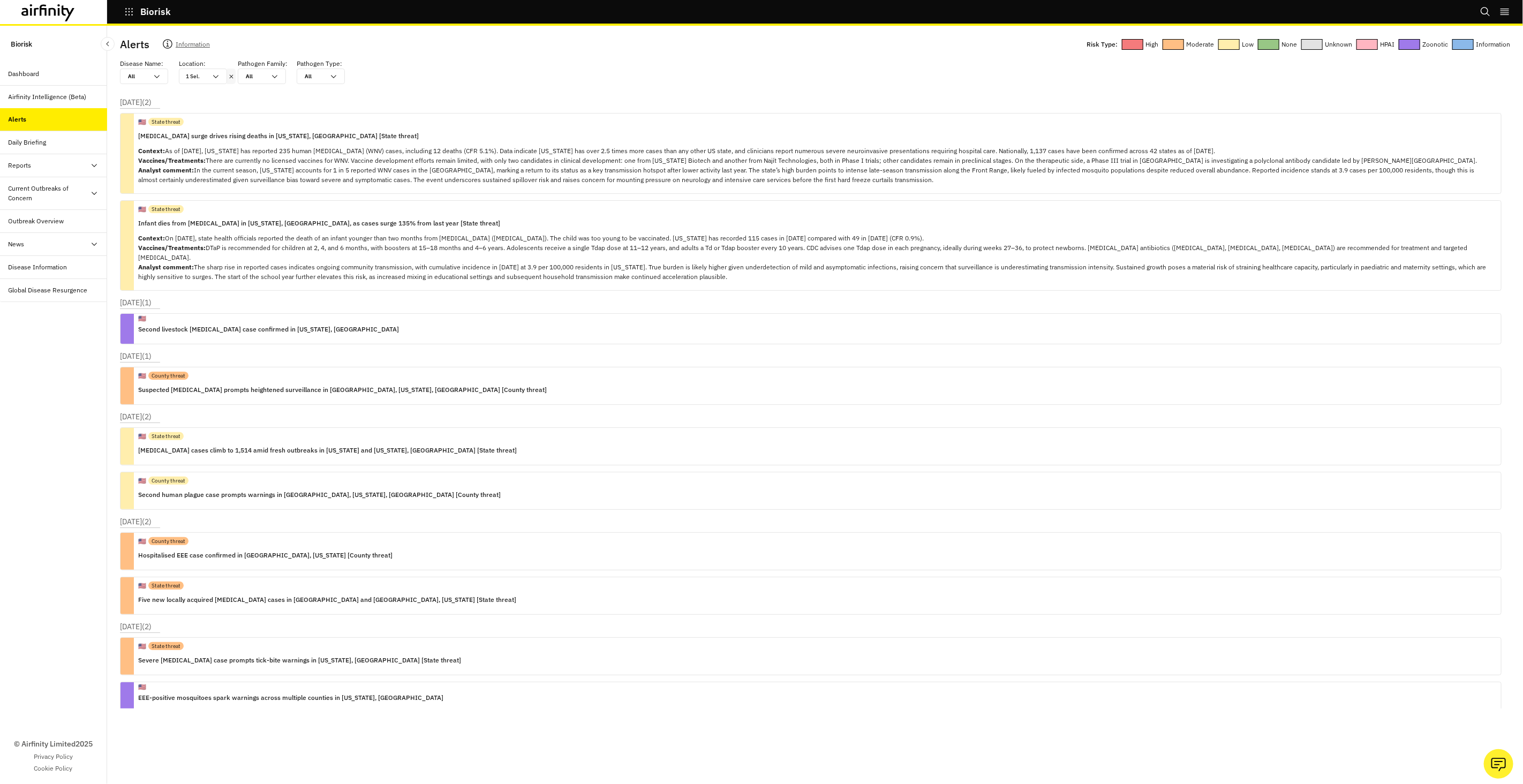
click at [48, 202] on div "Current Outbreaks of Concern" at bounding box center [50, 193] width 82 height 19
click at [63, 224] on div "Avian Influenza" at bounding box center [62, 221] width 90 height 9
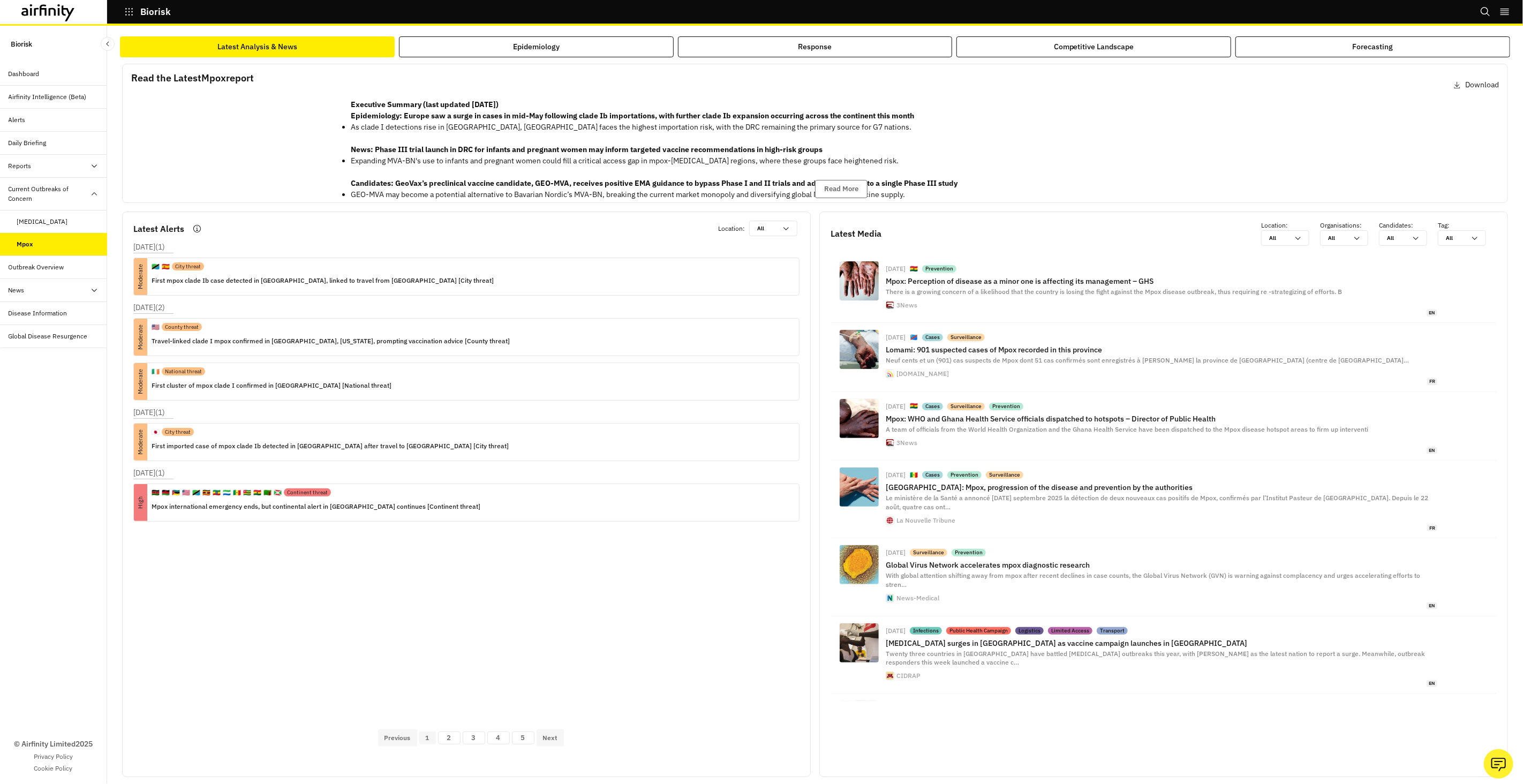
click at [244, 173] on div at bounding box center [230, 206] width 198 height 232
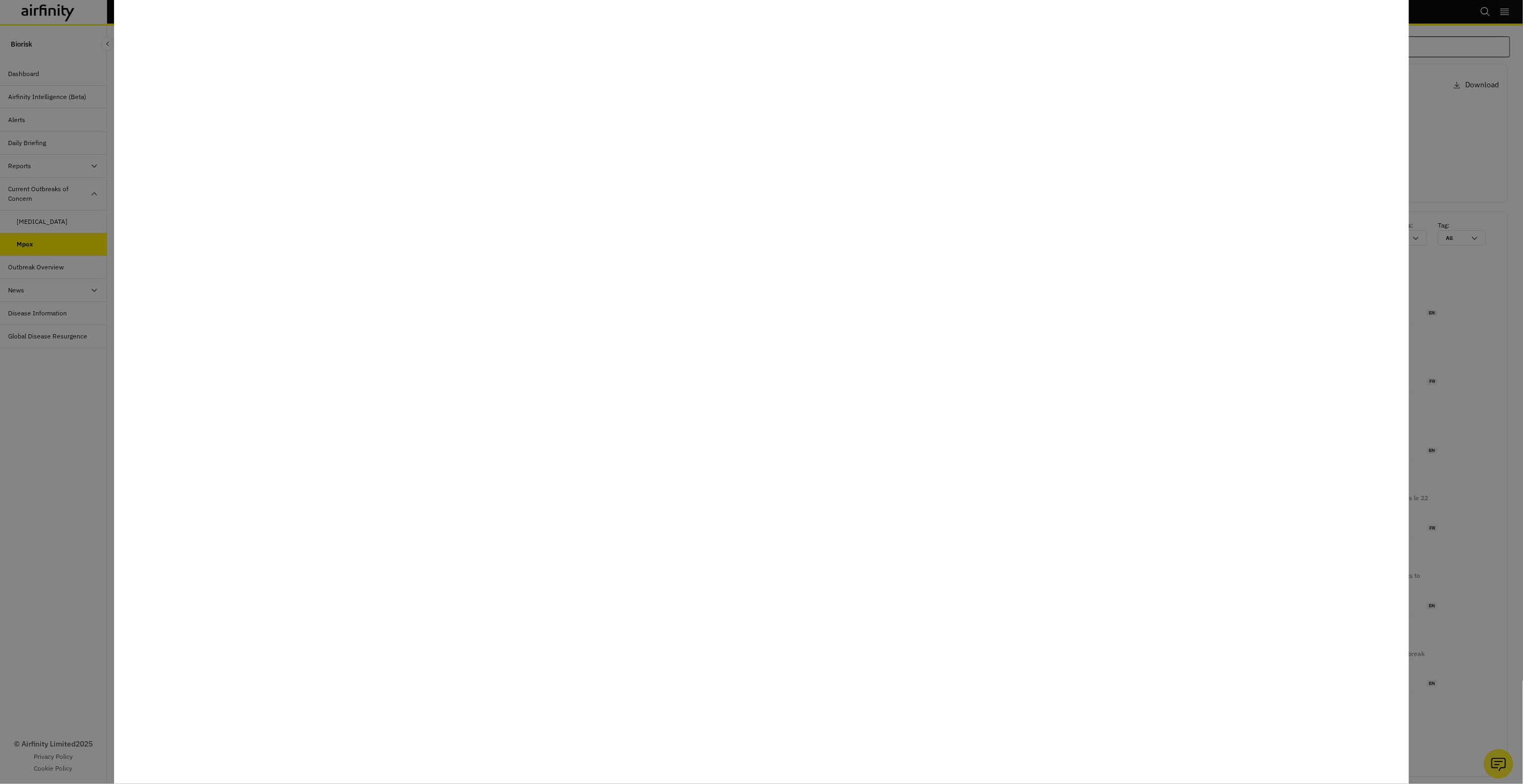
click at [65, 430] on div at bounding box center [762, 392] width 1523 height 784
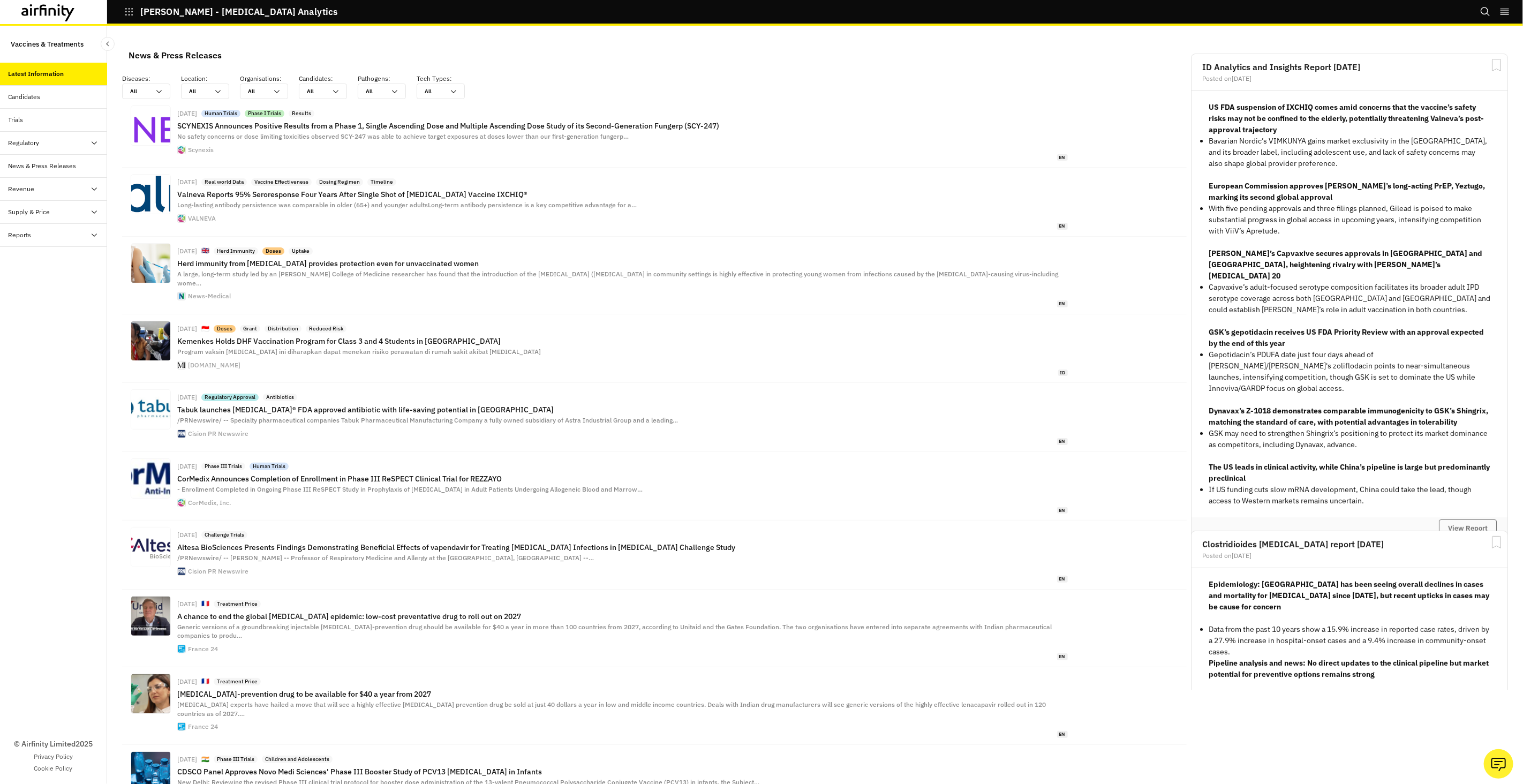
scroll to position [790, 321]
click at [1482, 519] on button "View Report" at bounding box center [1468, 528] width 58 height 18
